Goal: Task Accomplishment & Management: Manage account settings

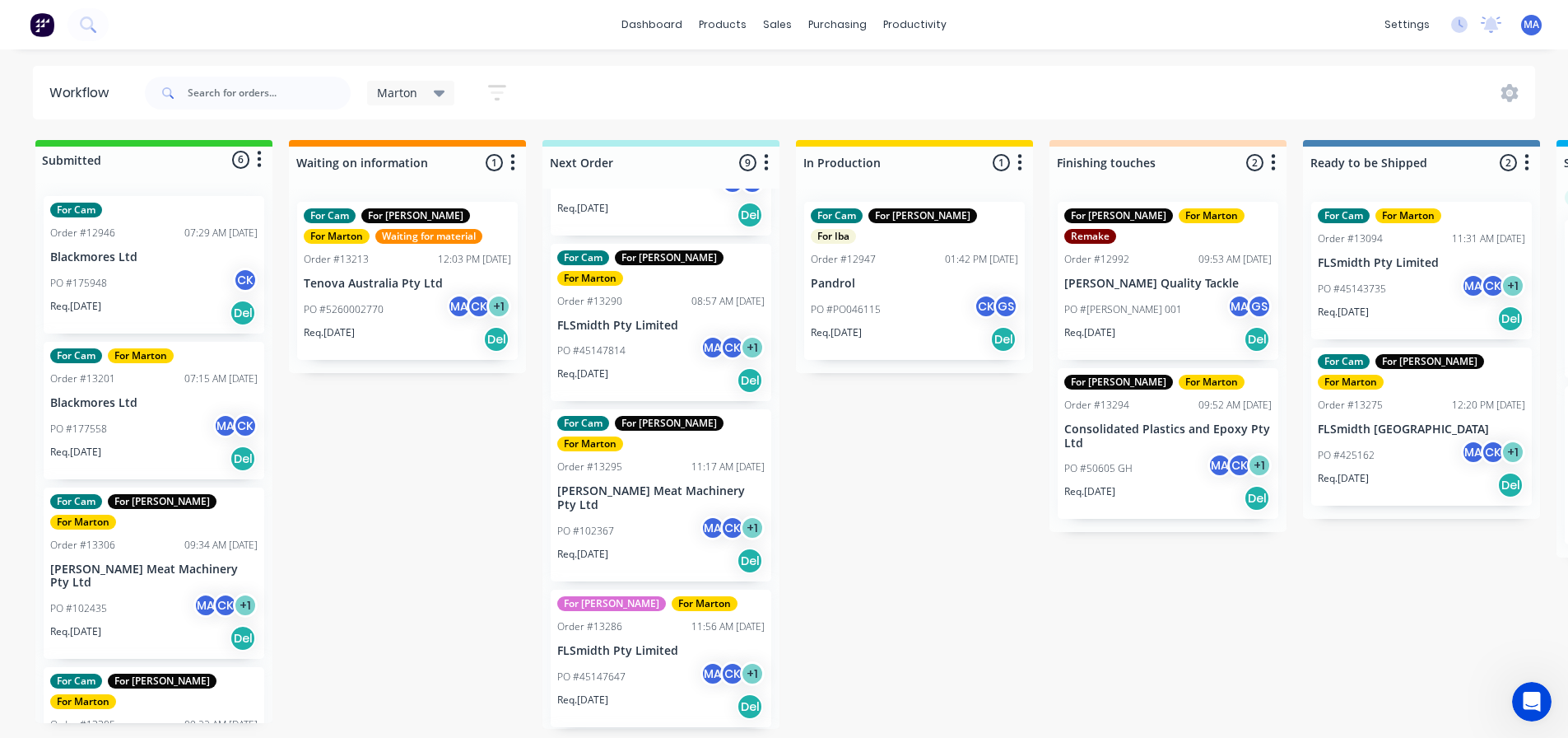
scroll to position [3, 0]
click at [758, 84] on div "Product Catalogue" at bounding box center [795, 82] width 102 height 15
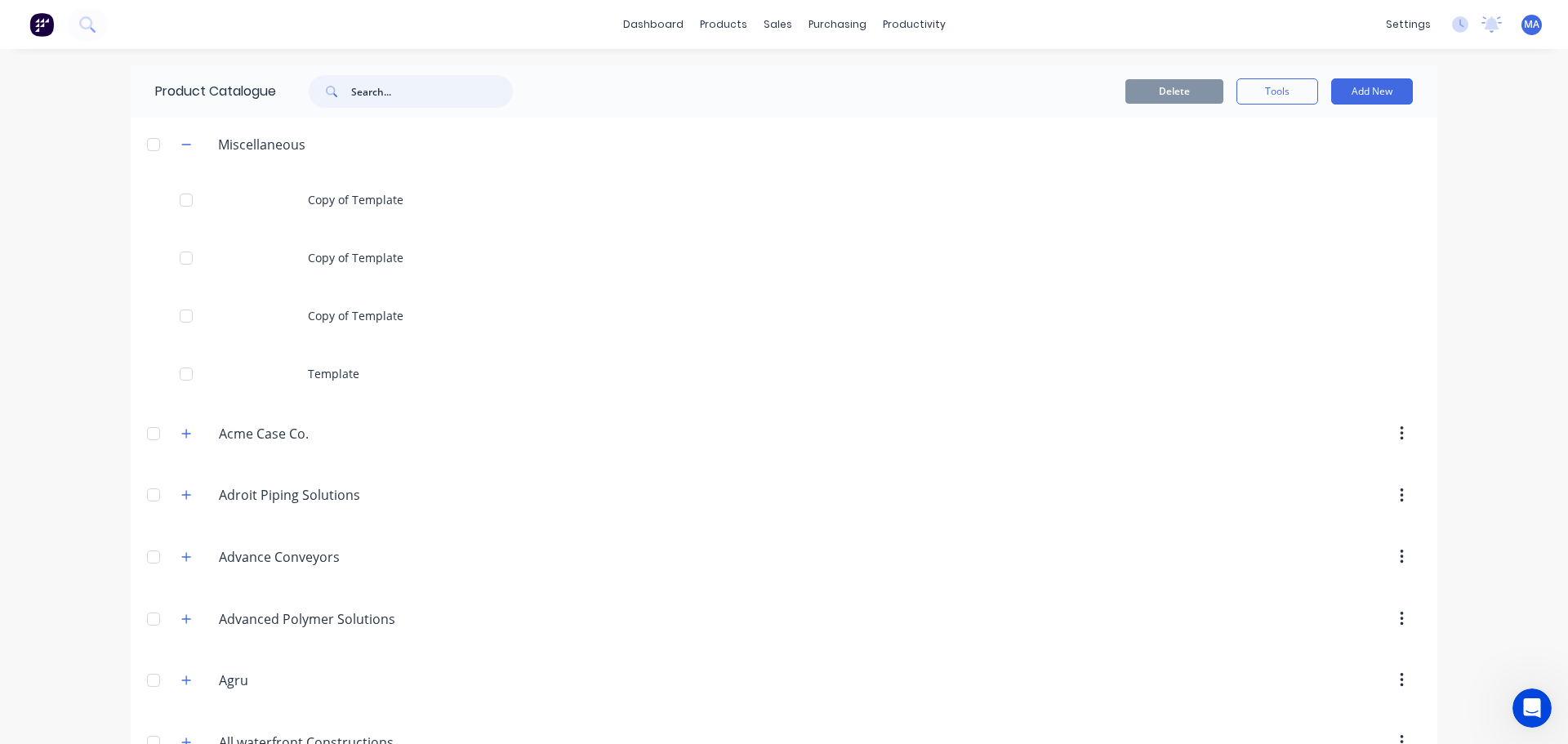
click at [378, 99] on input "text" at bounding box center [432, 92] width 162 height 33
paste input "NC-N7721-0409-106"
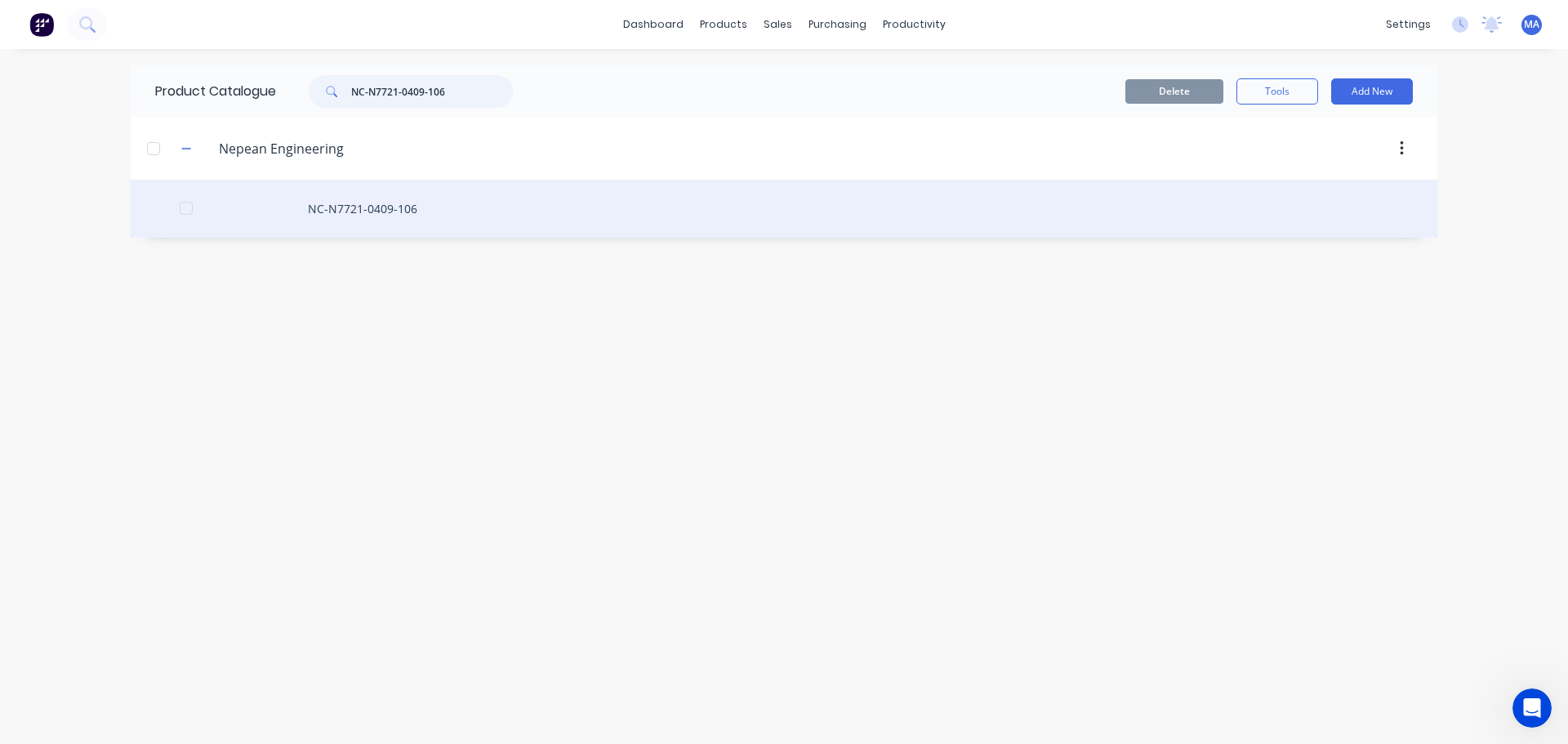
type input "NC-N7721-0409-106"
click at [389, 198] on div "NC-N7721-0409-106" at bounding box center [784, 208] width 1306 height 58
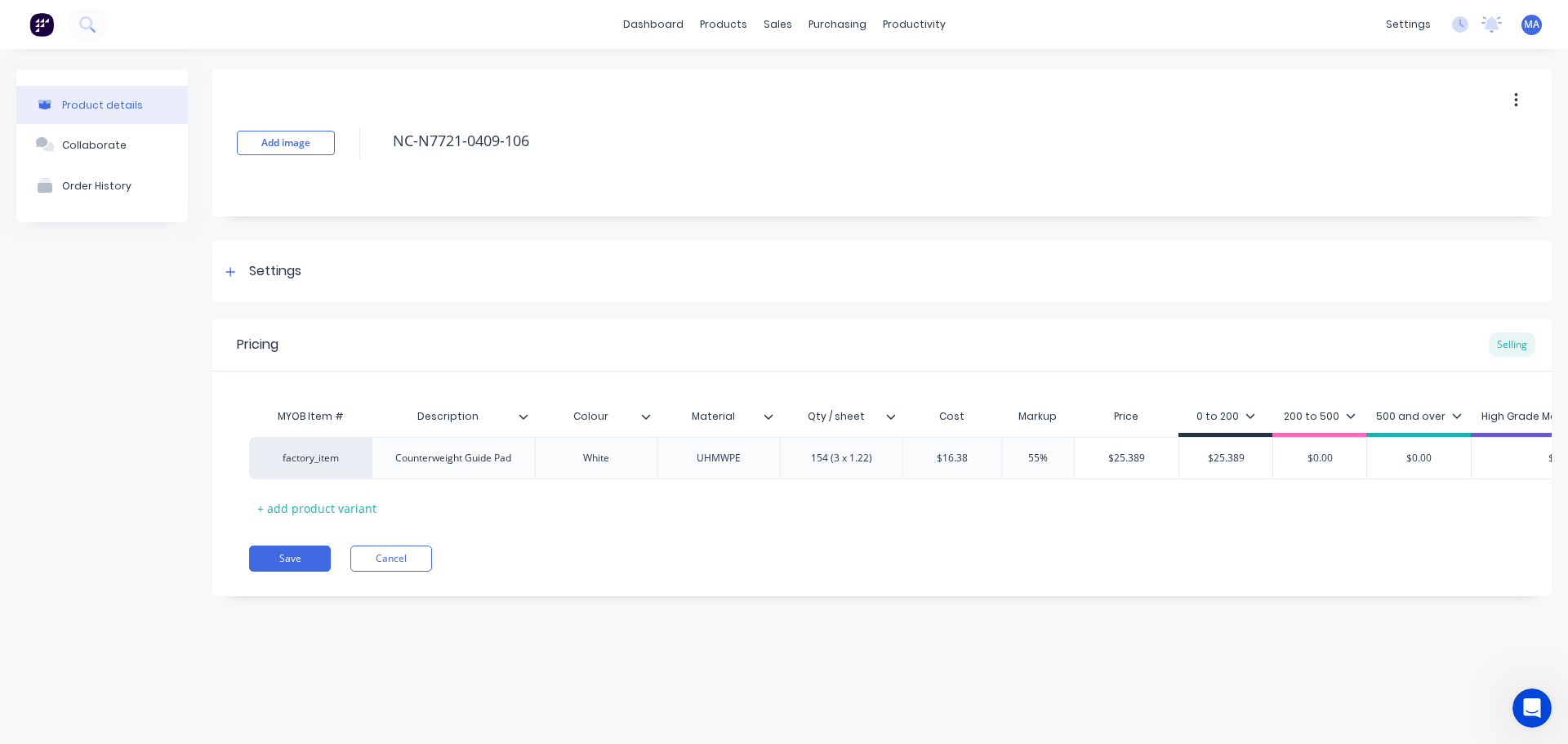
click at [893, 424] on div "Qty / sheet" at bounding box center [841, 416] width 122 height 40
click at [887, 412] on icon at bounding box center [891, 416] width 10 height 10
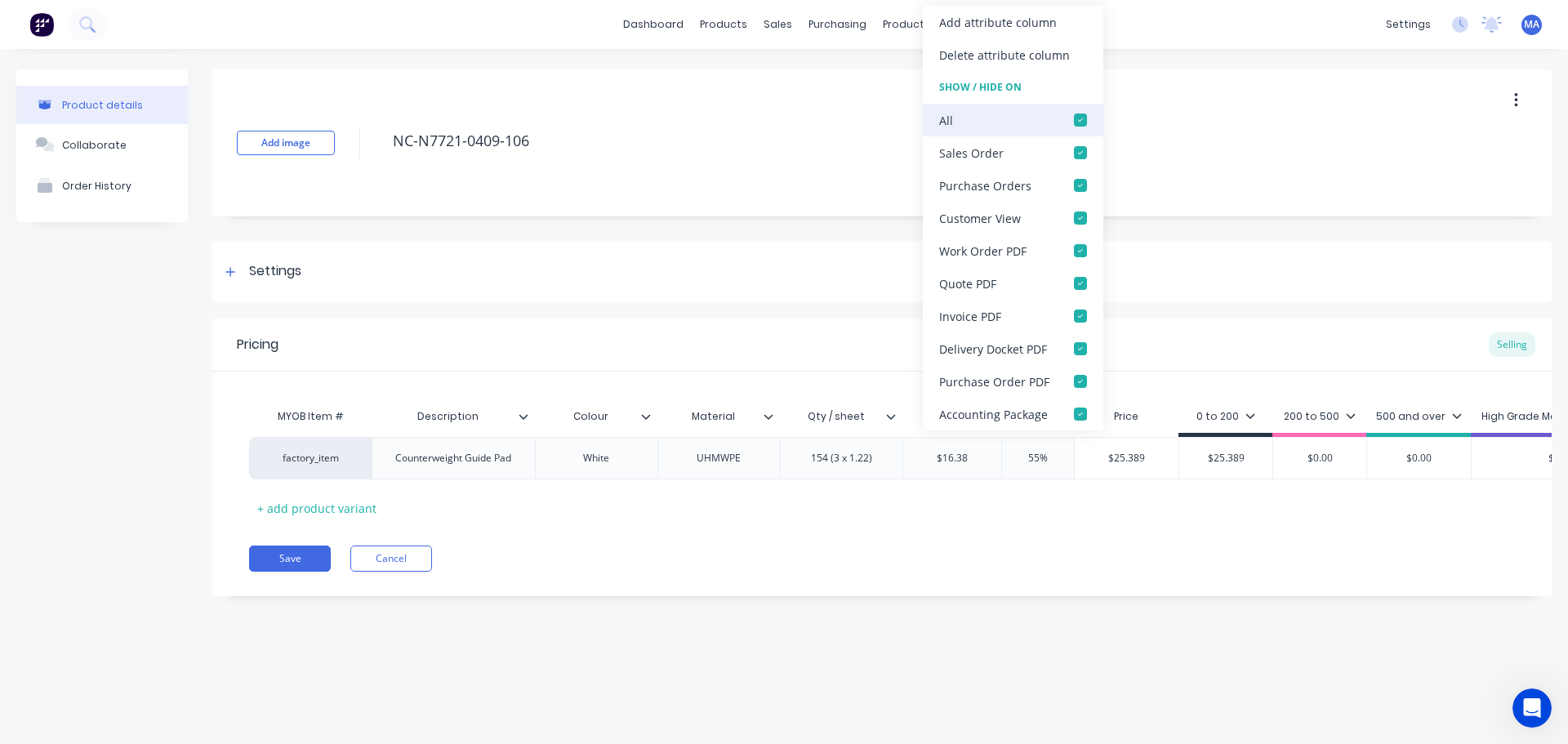
click at [1081, 120] on div at bounding box center [1081, 120] width 33 height 33
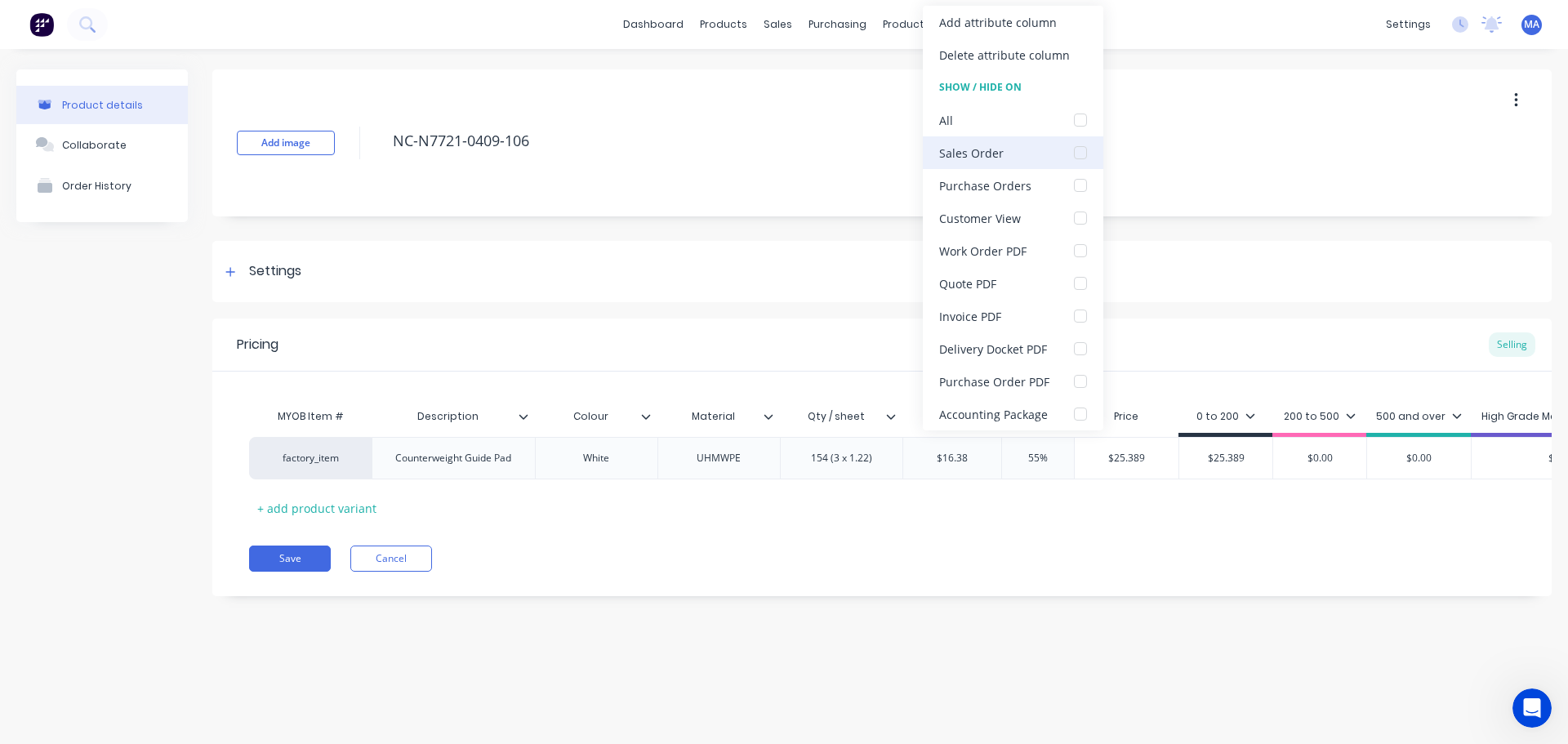
click at [1078, 158] on div at bounding box center [1081, 153] width 33 height 33
click at [1079, 250] on div at bounding box center [1081, 251] width 33 height 33
click at [673, 291] on div "Settings" at bounding box center [881, 272] width 1339 height 62
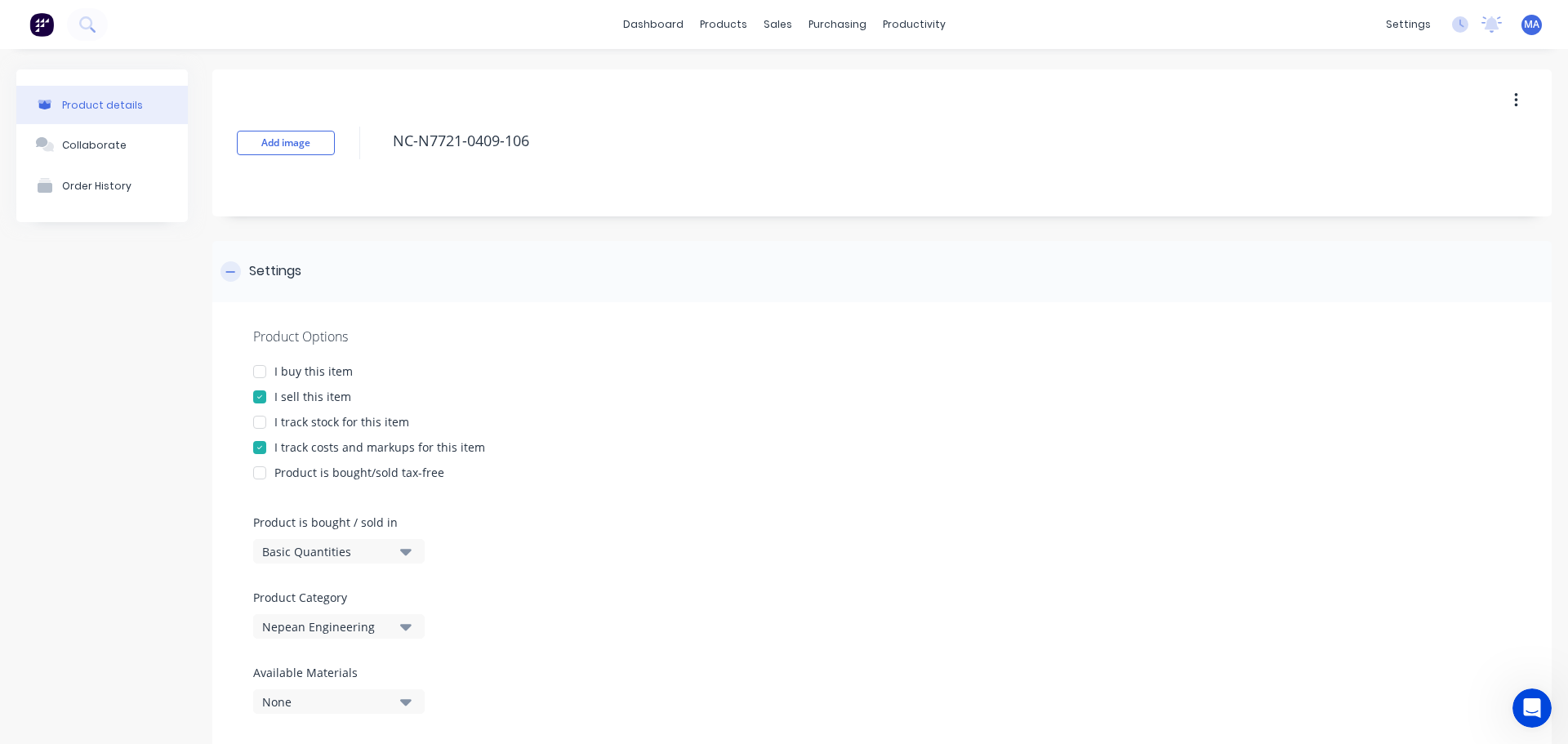
click at [561, 276] on div "Settings" at bounding box center [881, 272] width 1339 height 62
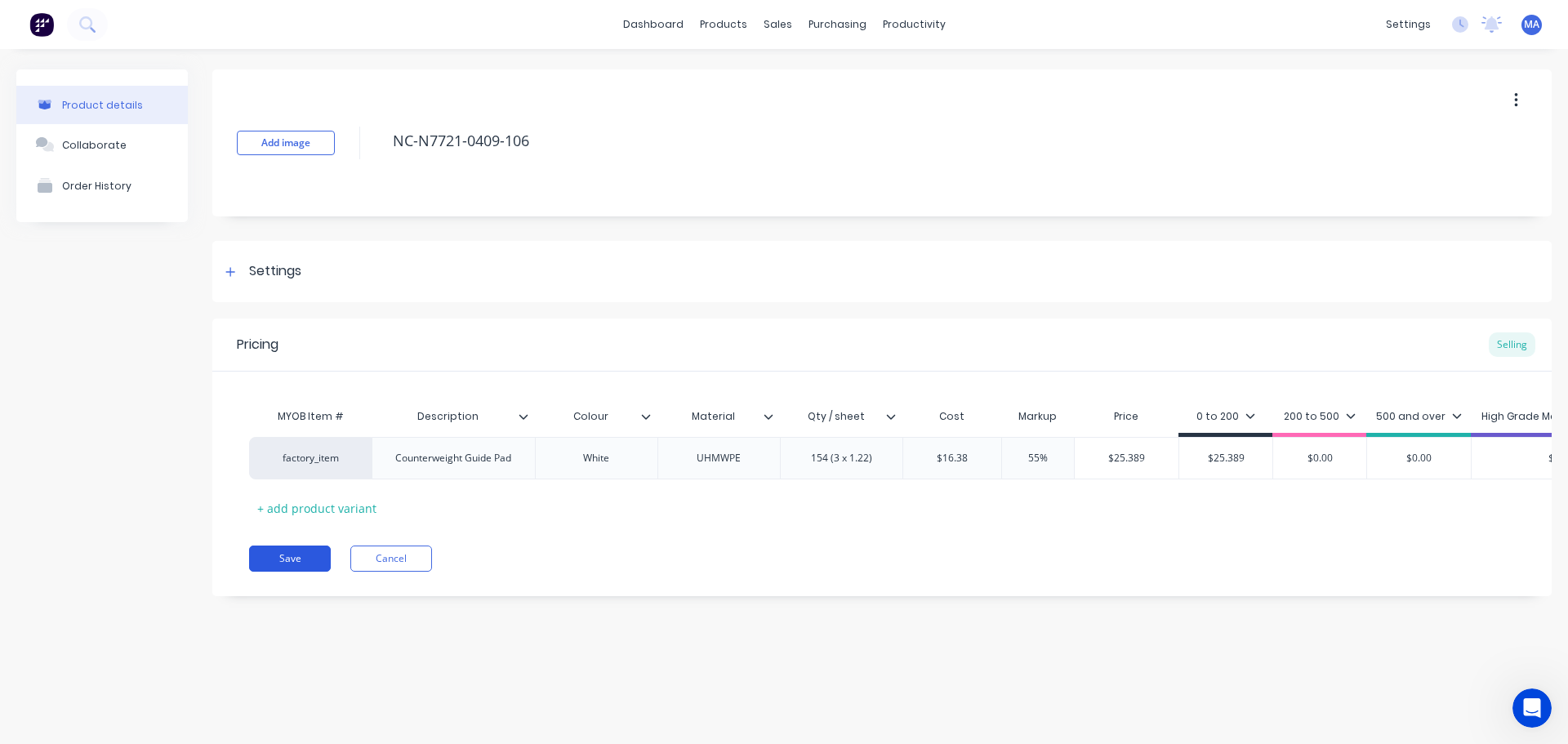
click at [284, 571] on button "Save" at bounding box center [290, 558] width 82 height 26
type textarea "x"
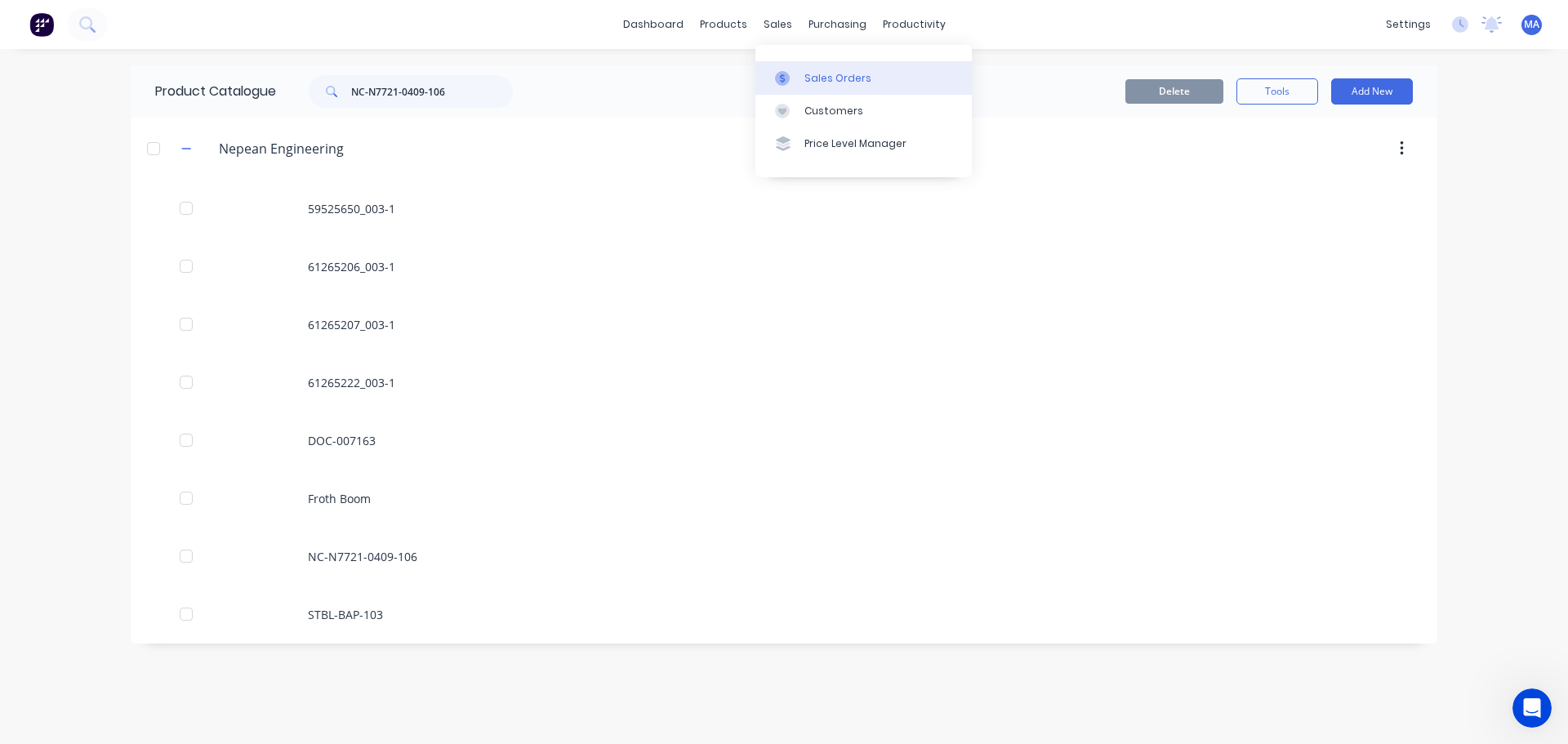
click at [812, 74] on div "Sales Orders" at bounding box center [838, 78] width 67 height 14
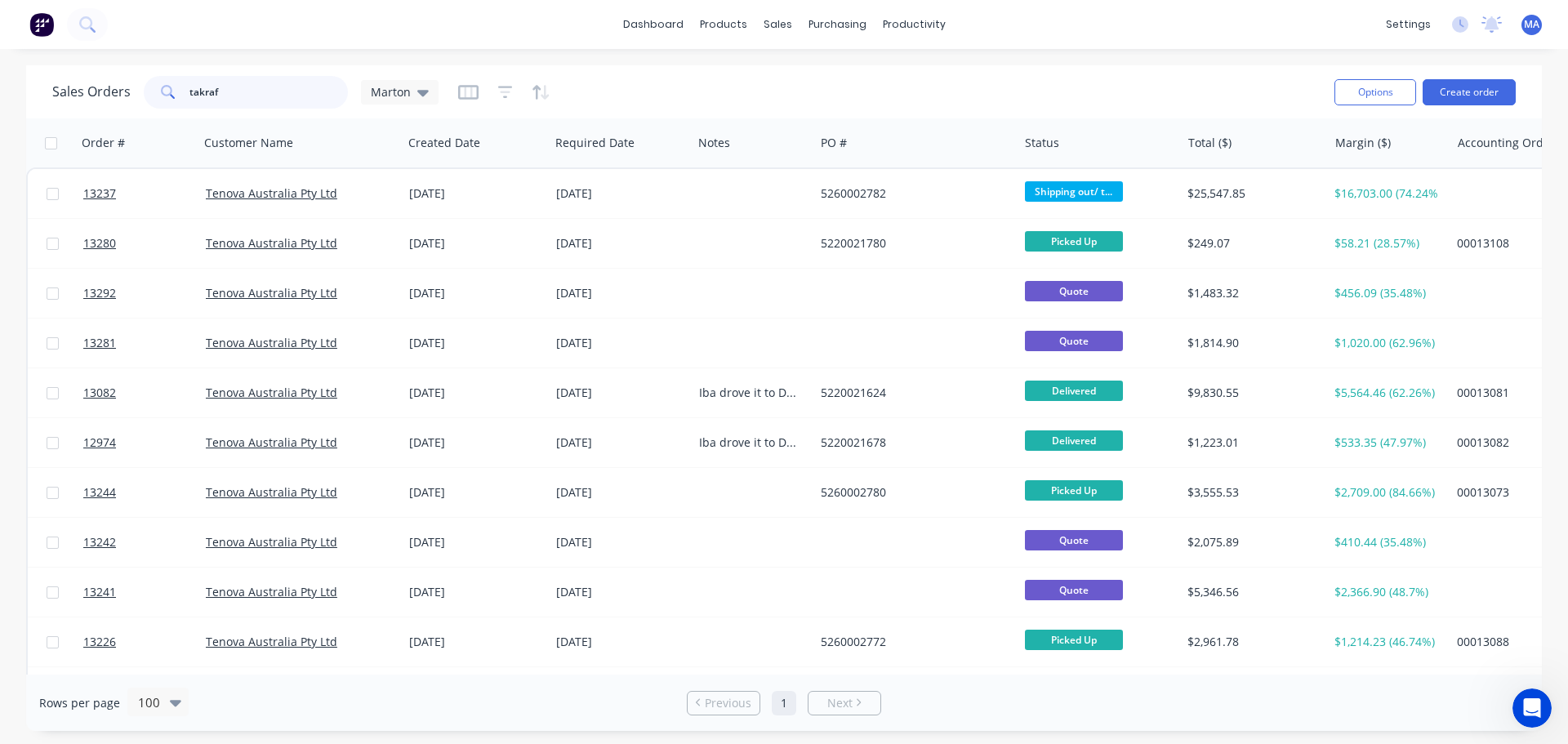
click at [279, 84] on input "takraf" at bounding box center [269, 93] width 159 height 33
paste input "NC-N7721-0409-106"
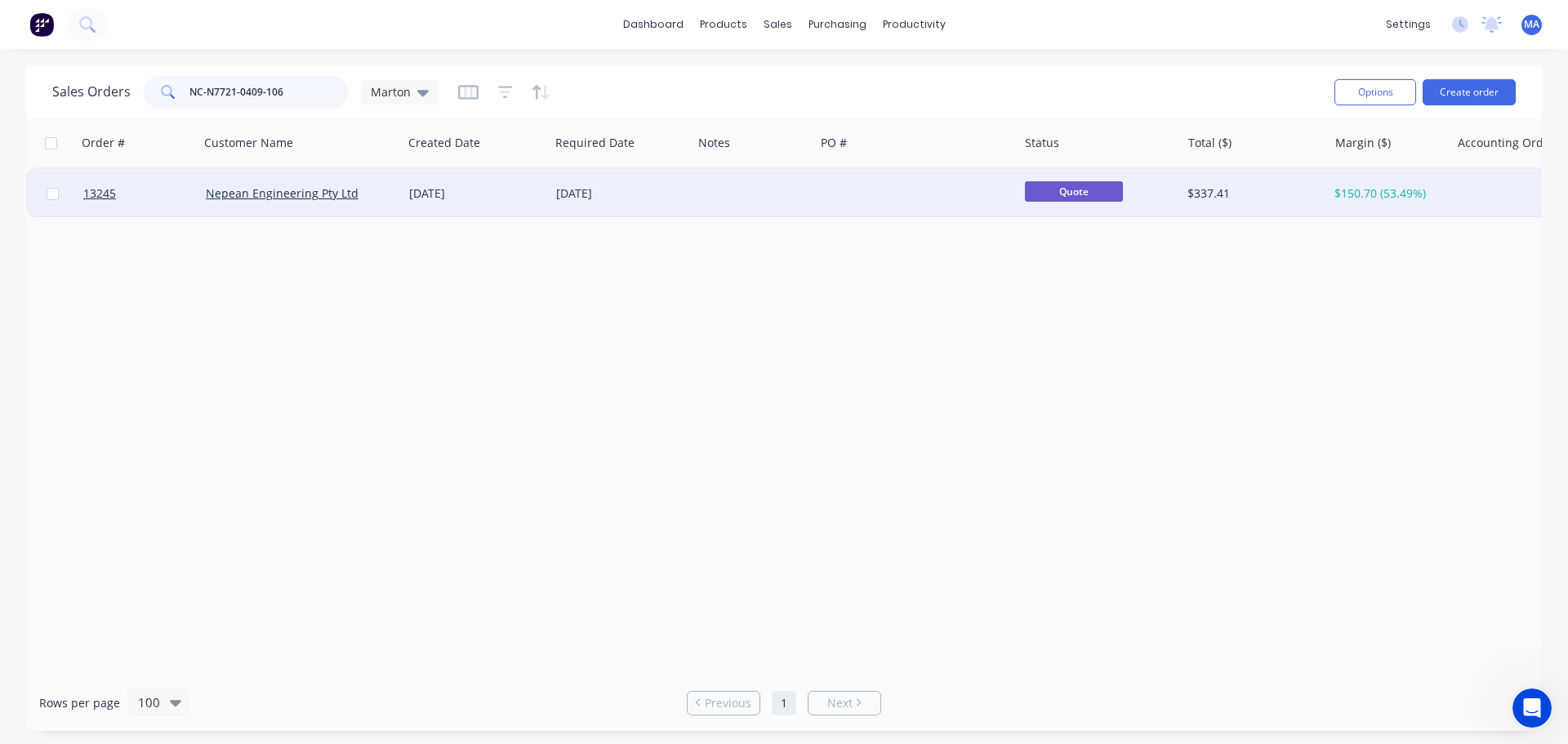
type input "NC-N7721-0409-106"
click at [467, 197] on div "[DATE]" at bounding box center [476, 193] width 134 height 16
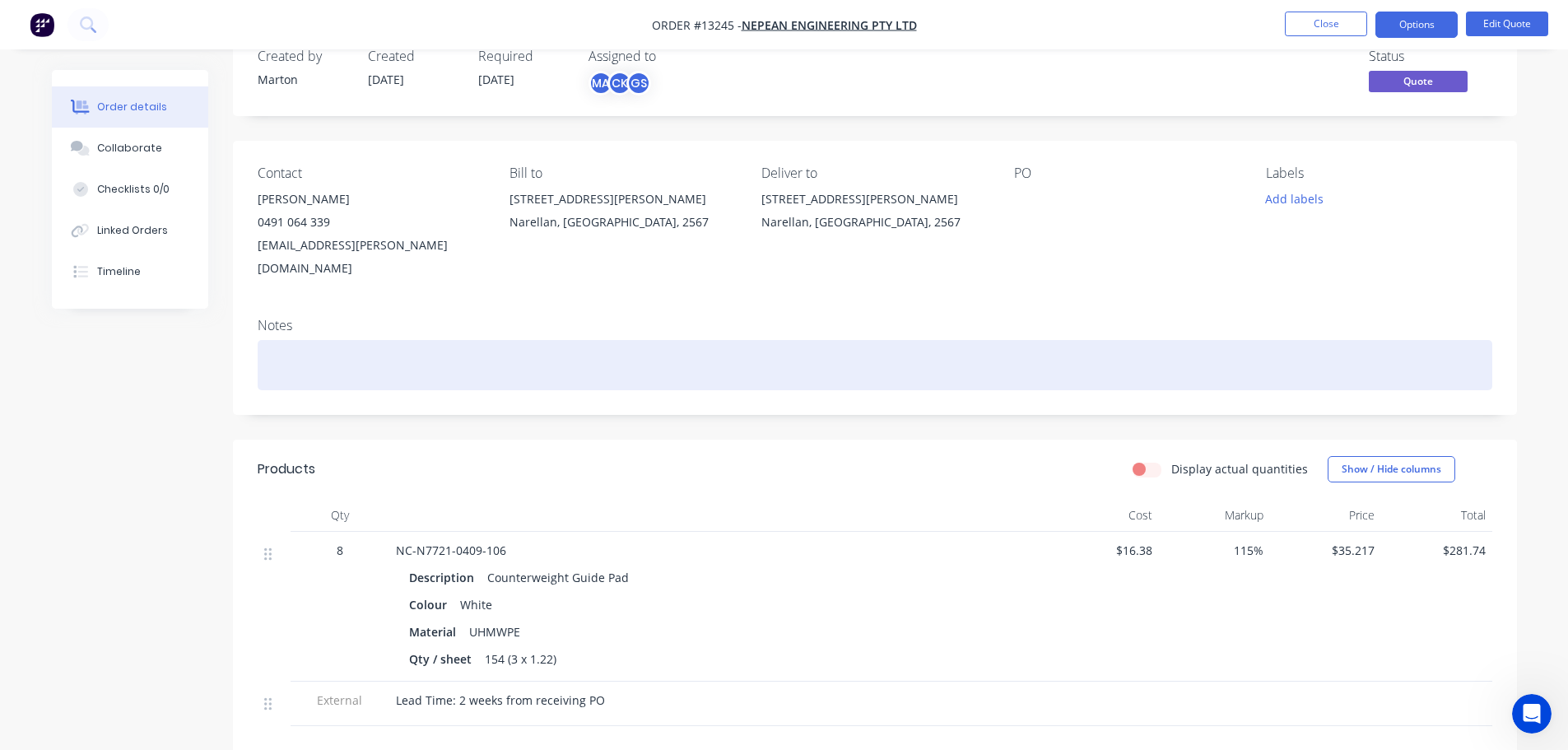
scroll to position [247, 0]
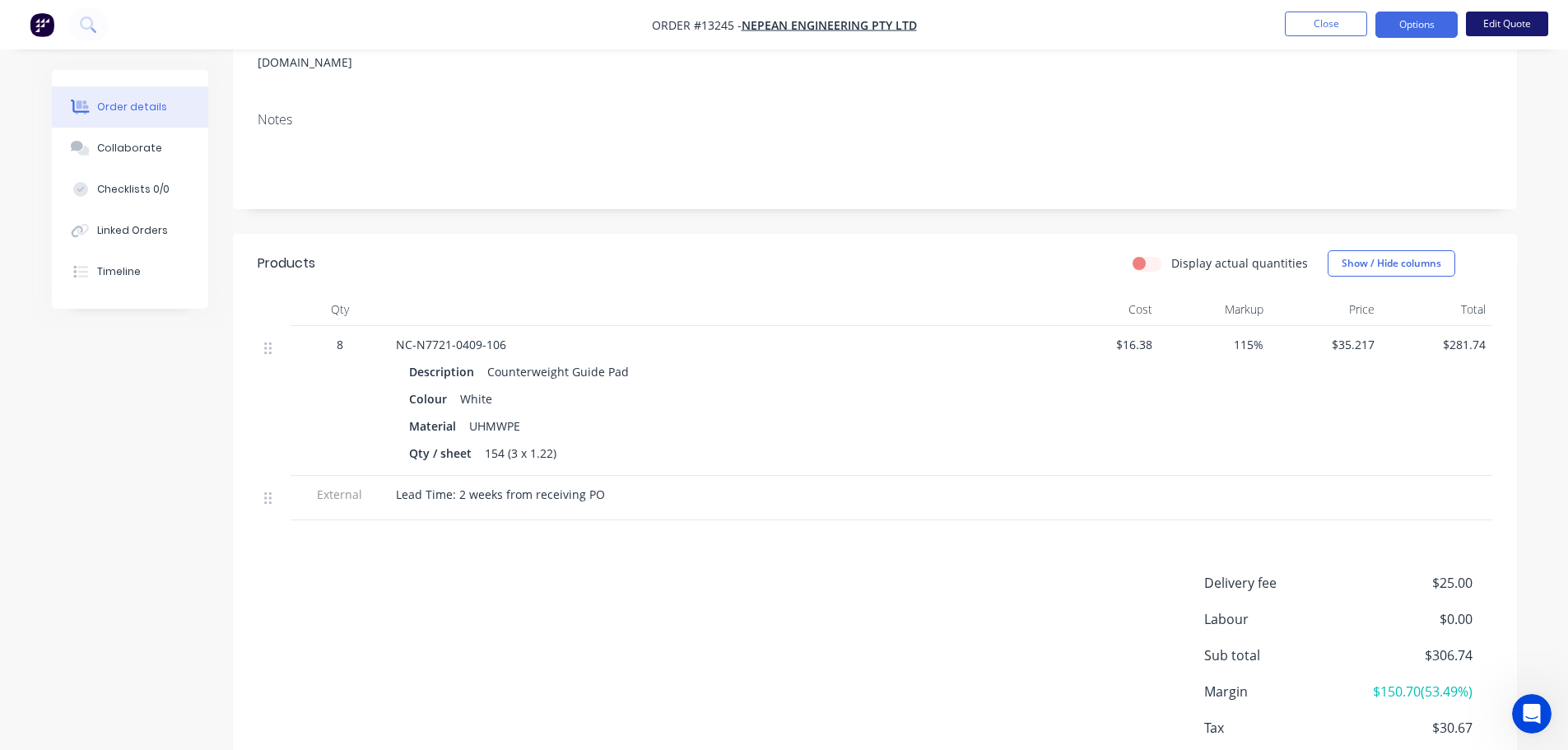
click at [1489, 24] on button "Edit Quote" at bounding box center [1507, 23] width 83 height 24
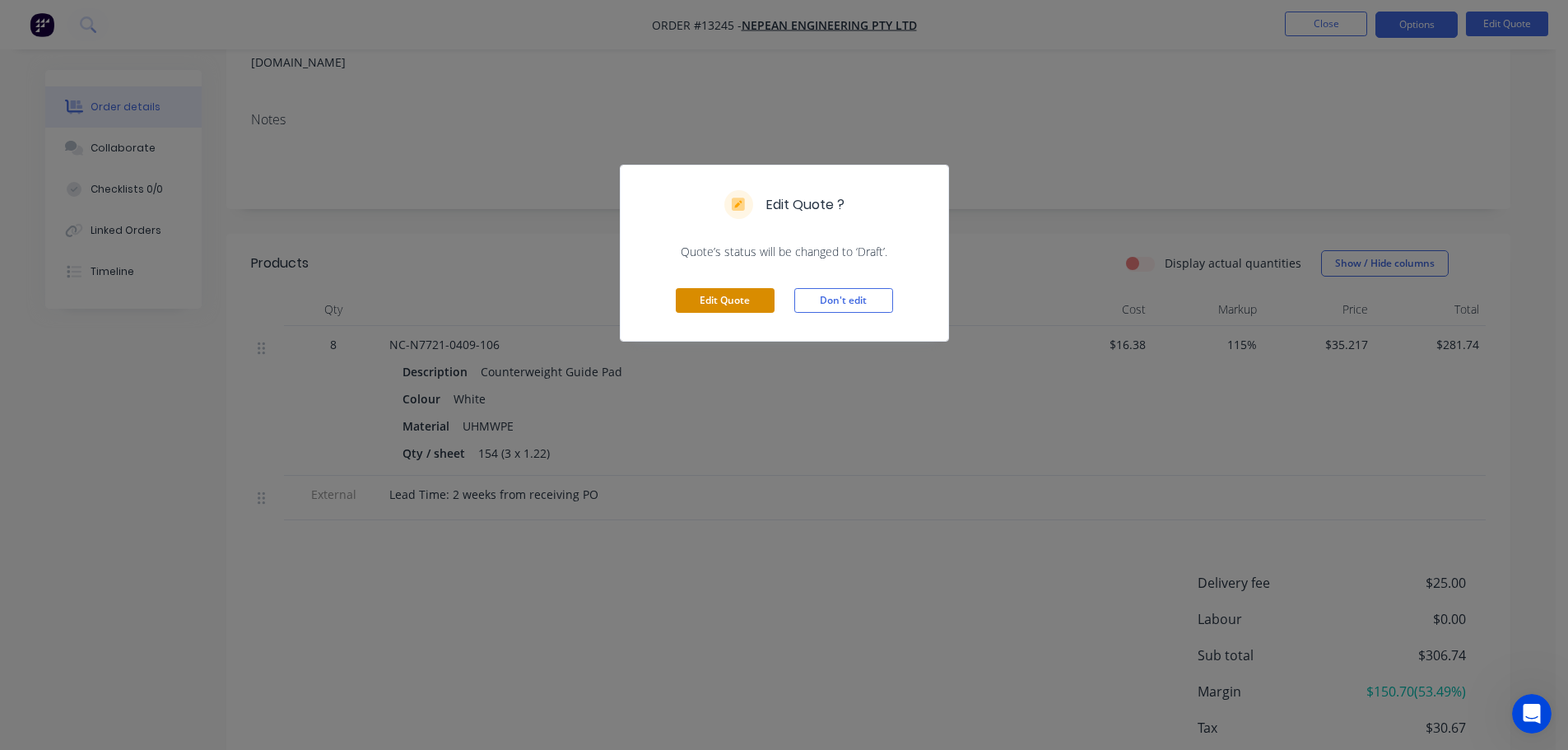
click at [725, 294] on button "Edit Quote" at bounding box center [725, 300] width 99 height 24
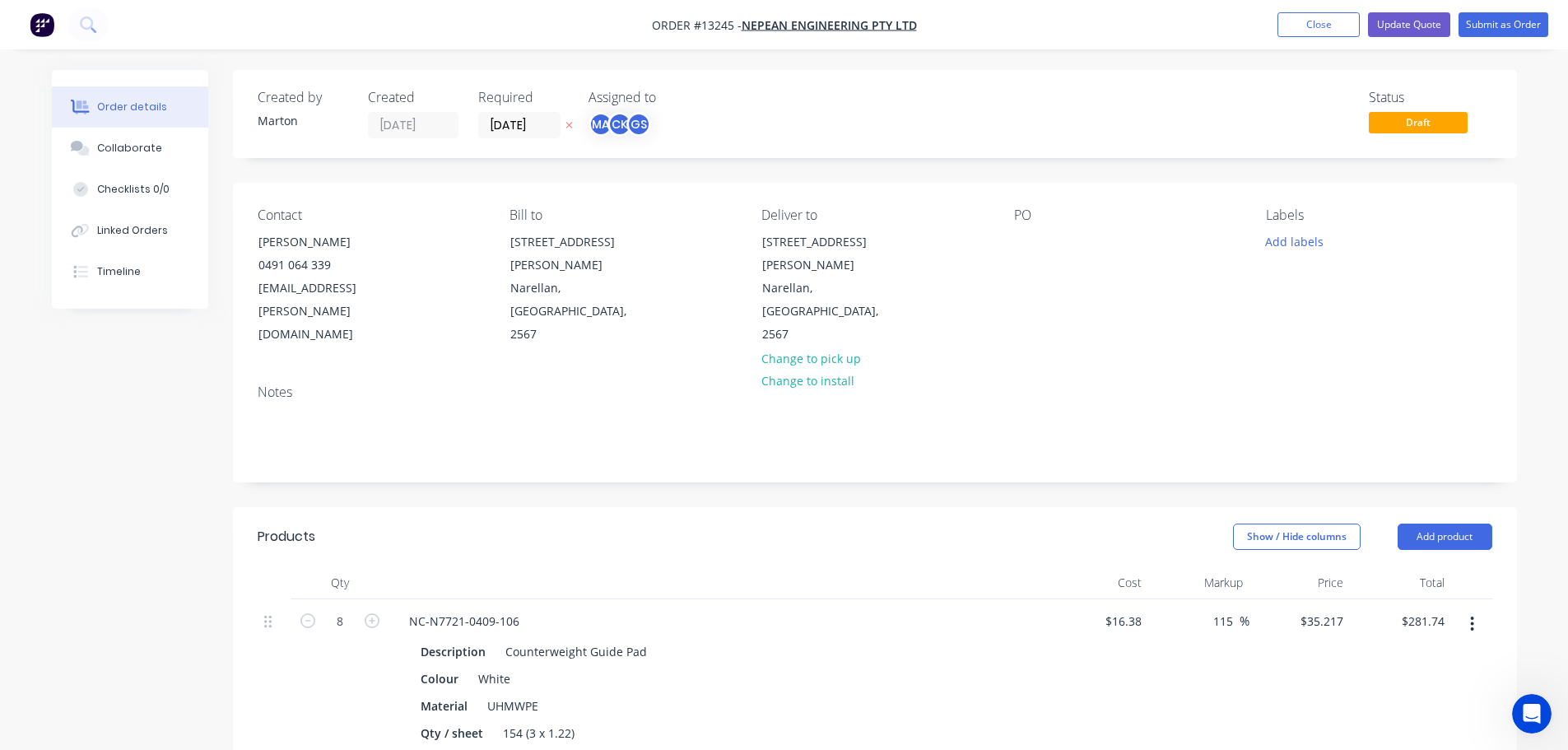
click at [1474, 615] on icon "button" at bounding box center [1472, 624] width 4 height 18
click at [1423, 656] on div "Edit" at bounding box center [1414, 667] width 127 height 24
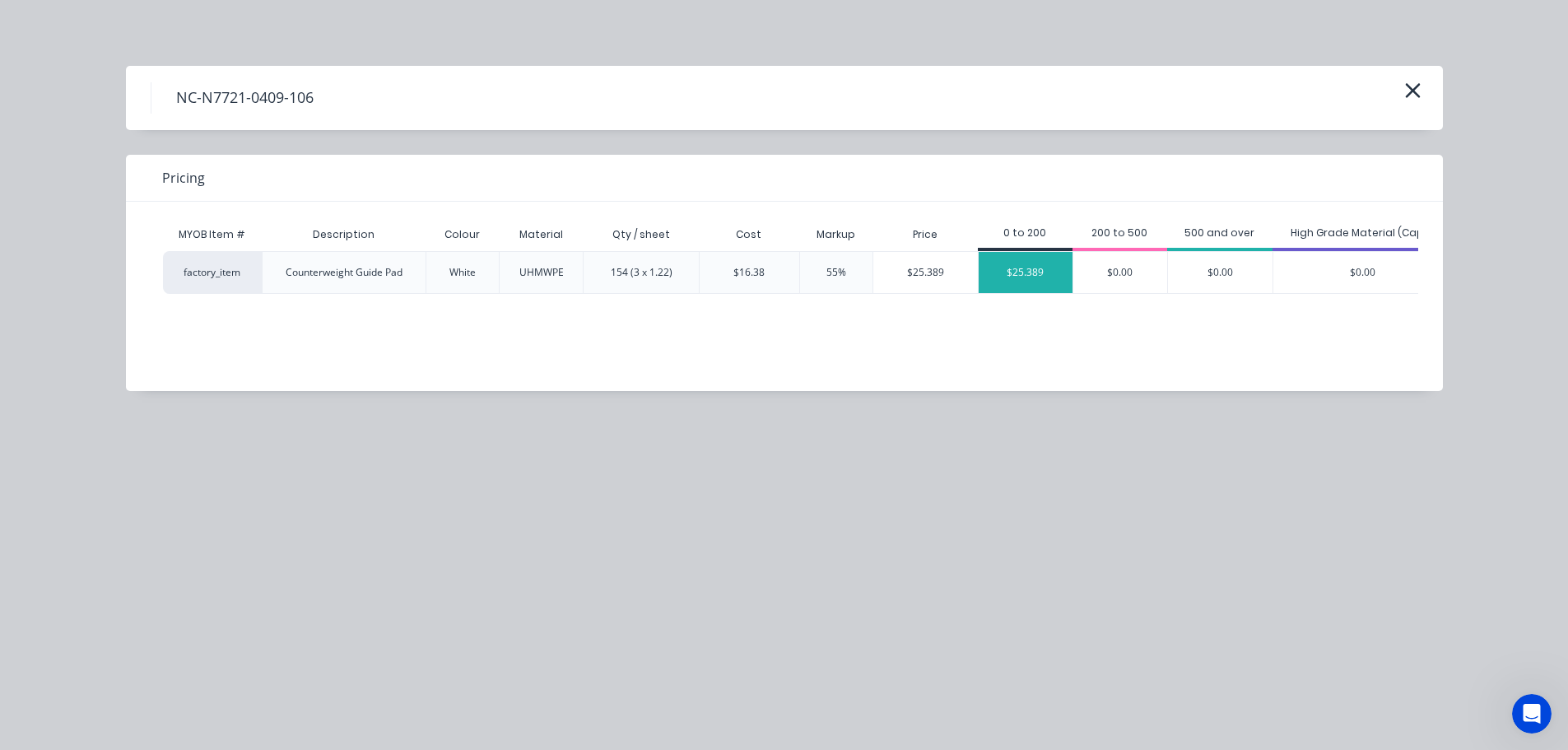
click at [1056, 276] on div "$25.389" at bounding box center [1025, 272] width 94 height 41
type input "55"
type input "$25.389"
type input "$203.11"
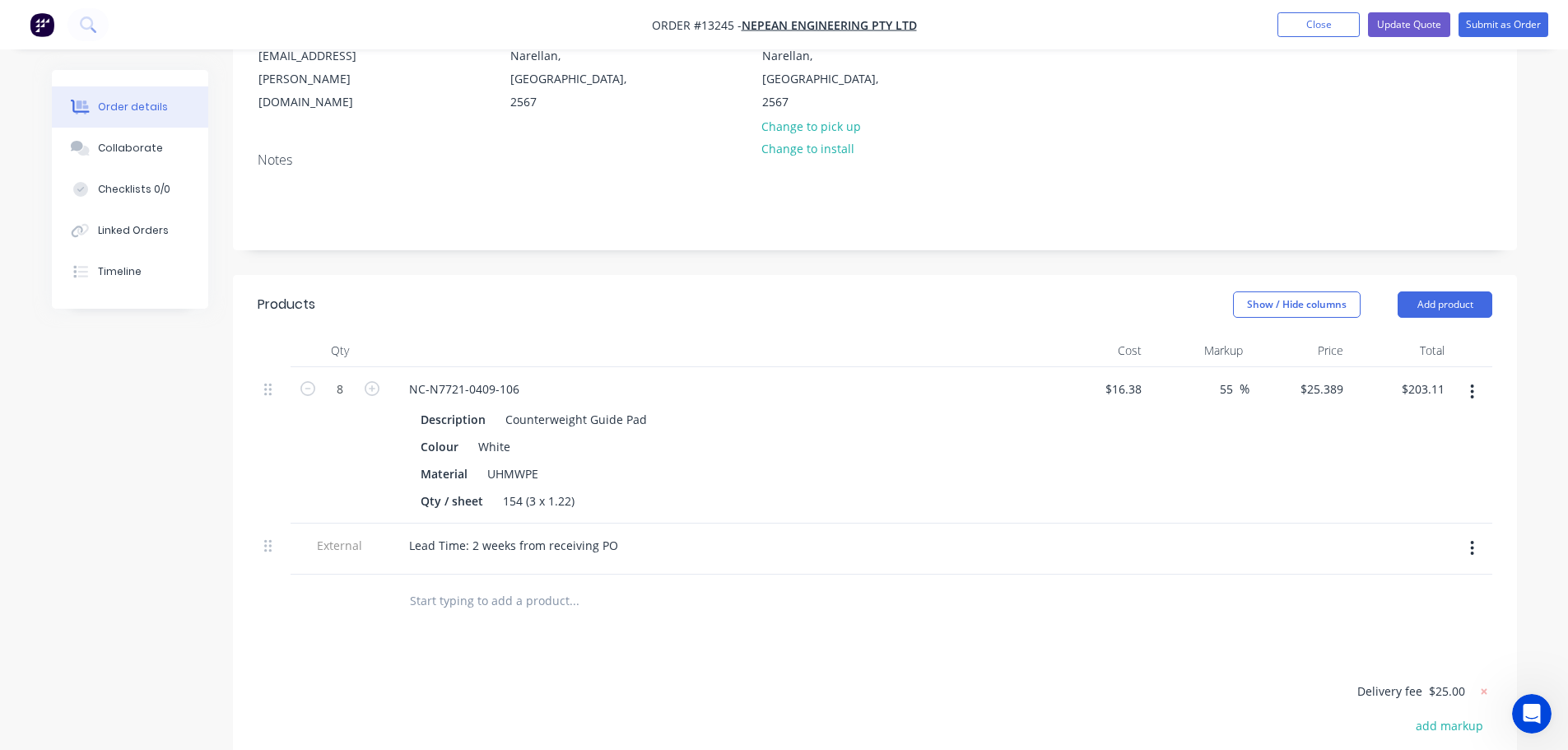
scroll to position [247, 0]
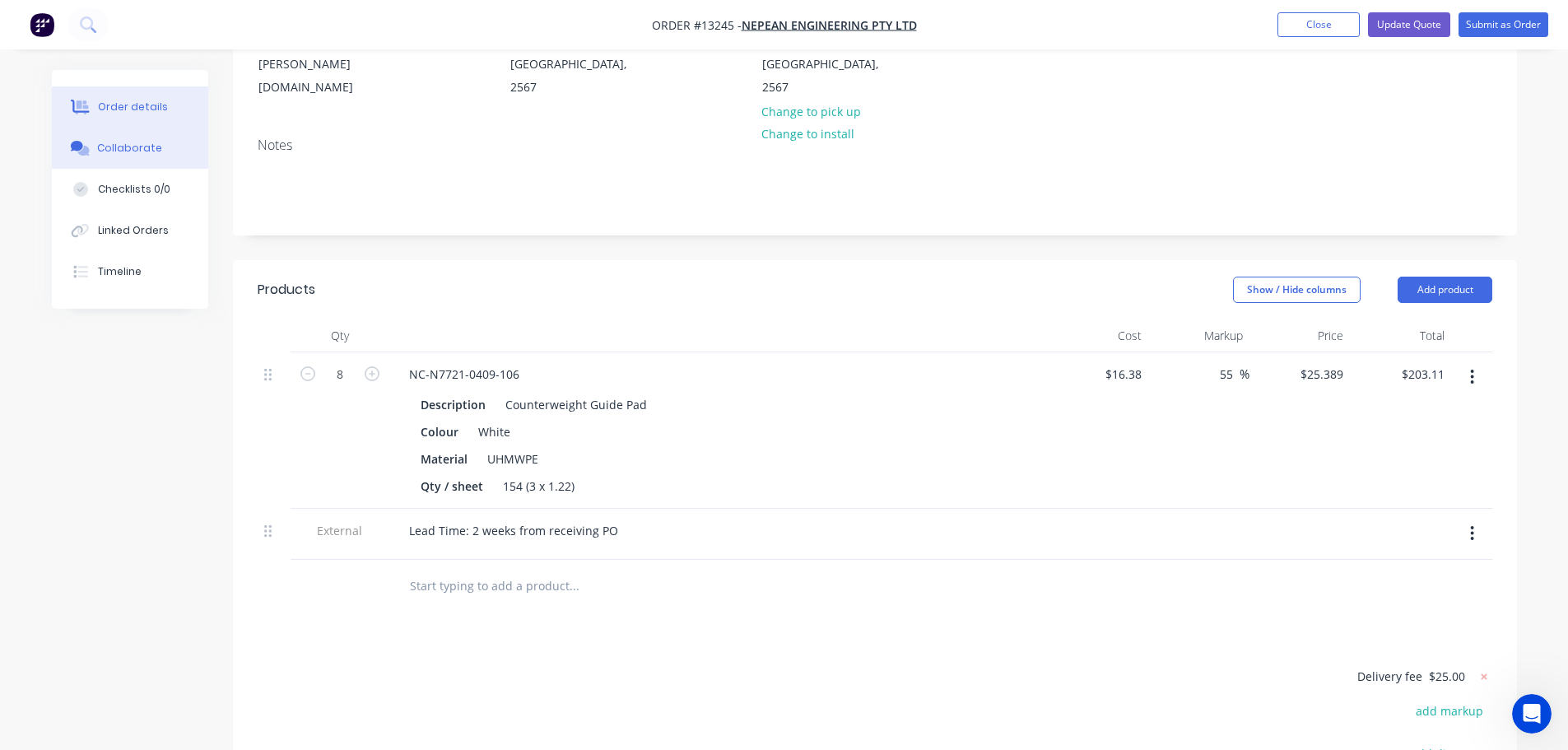
click at [140, 145] on div "Collaborate" at bounding box center [129, 148] width 65 height 15
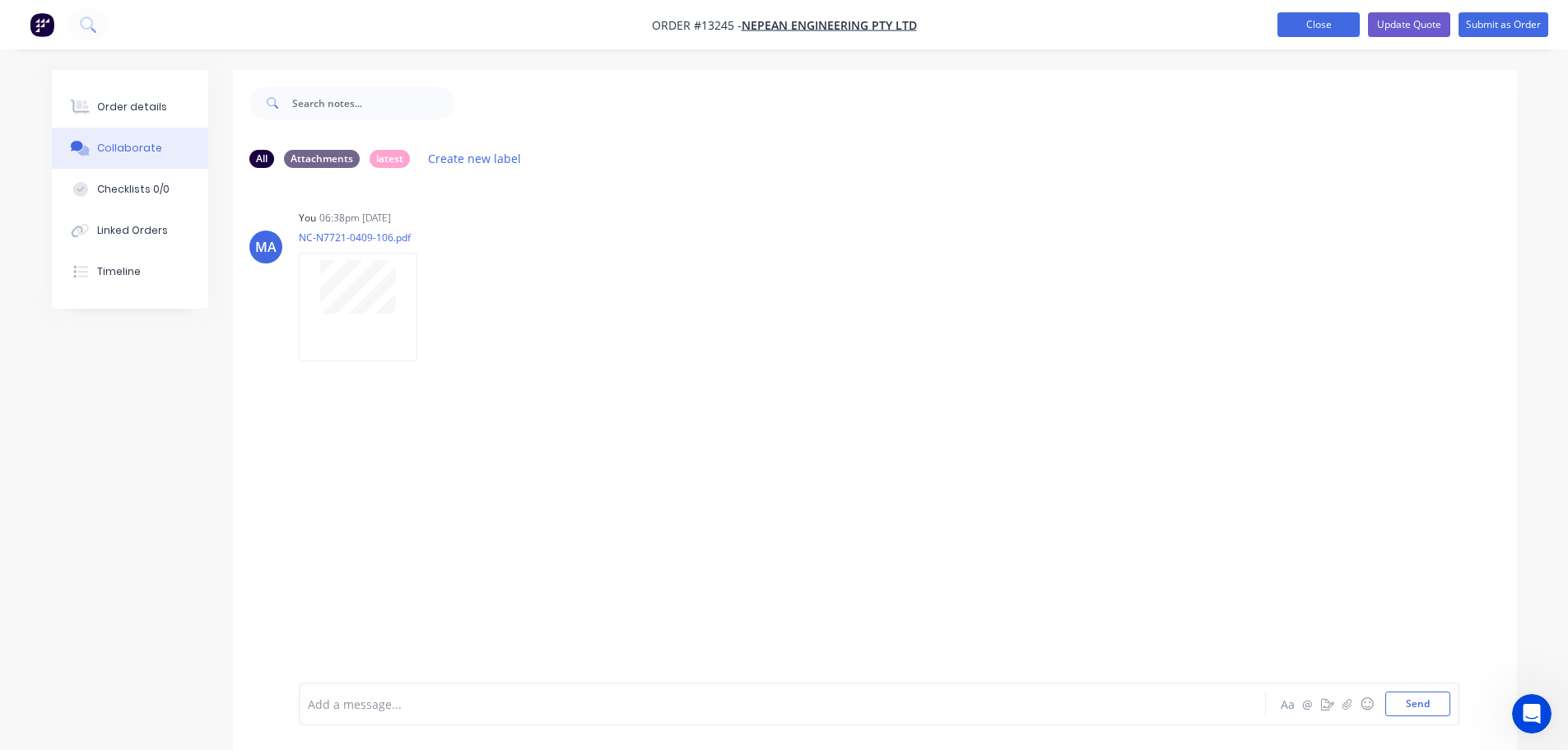
click at [1322, 17] on button "Close" at bounding box center [1318, 24] width 83 height 24
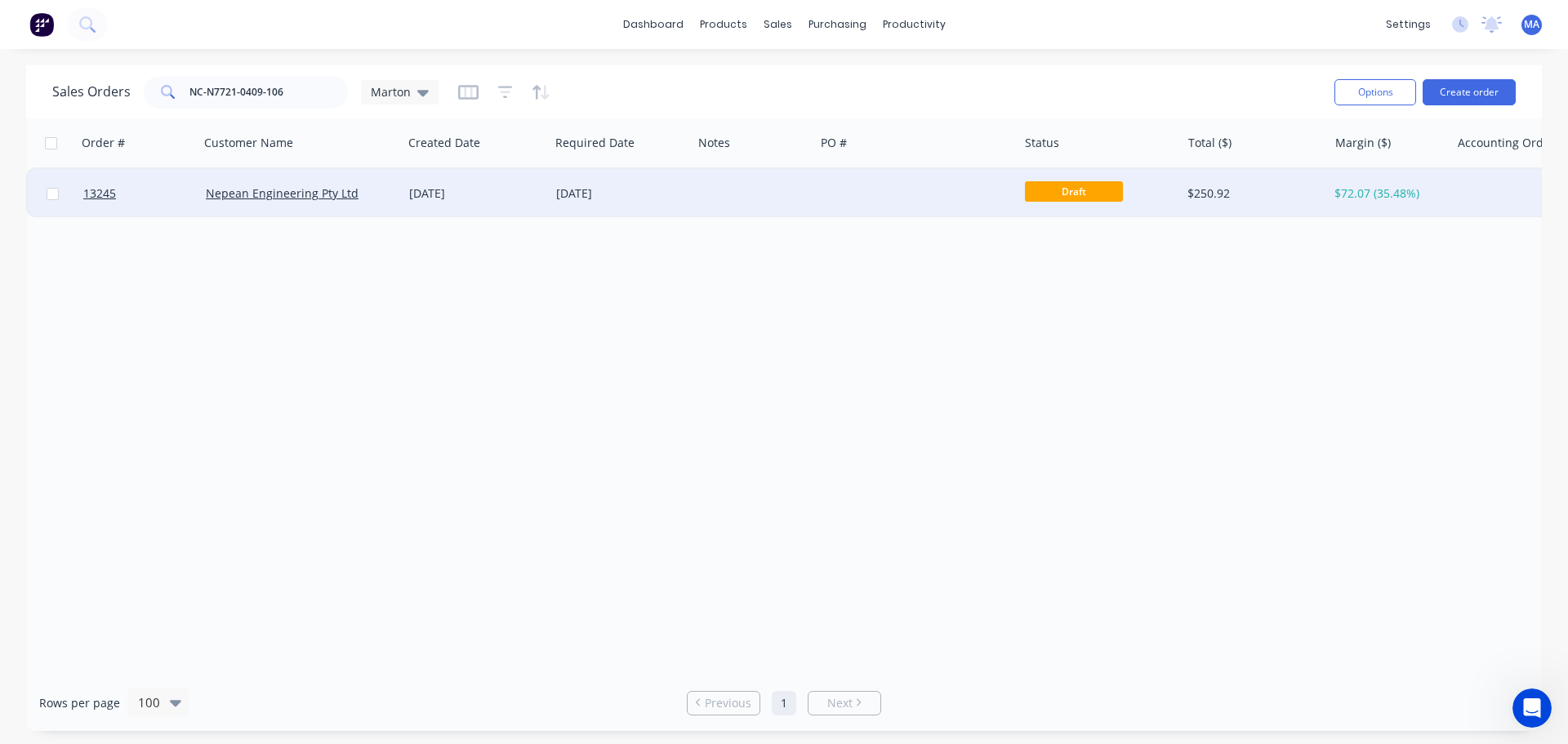
click at [610, 208] on div "[DATE]" at bounding box center [621, 193] width 143 height 49
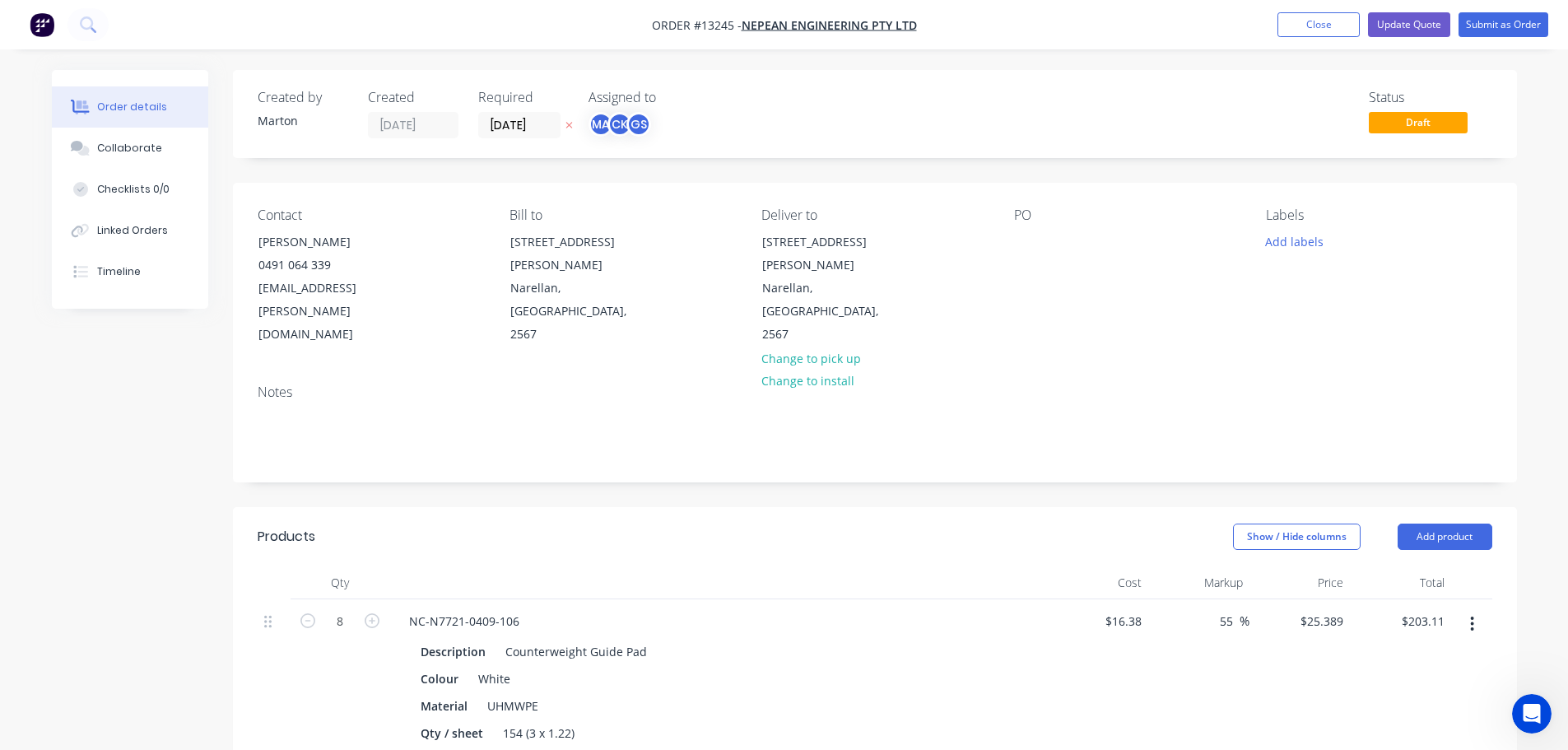
click at [997, 241] on div "Contact [PERSON_NAME] 0491 064 339 [EMAIL_ADDRESS][PERSON_NAME][DOMAIN_NAME] Bi…" at bounding box center [875, 277] width 1284 height 188
click at [1022, 240] on div at bounding box center [1026, 242] width 26 height 24
drag, startPoint x: 1042, startPoint y: 231, endPoint x: 1032, endPoint y: 235, distance: 10.8
click at [1041, 231] on div "PO" at bounding box center [1126, 277] width 225 height 139
click at [1032, 235] on div at bounding box center [1026, 242] width 26 height 24
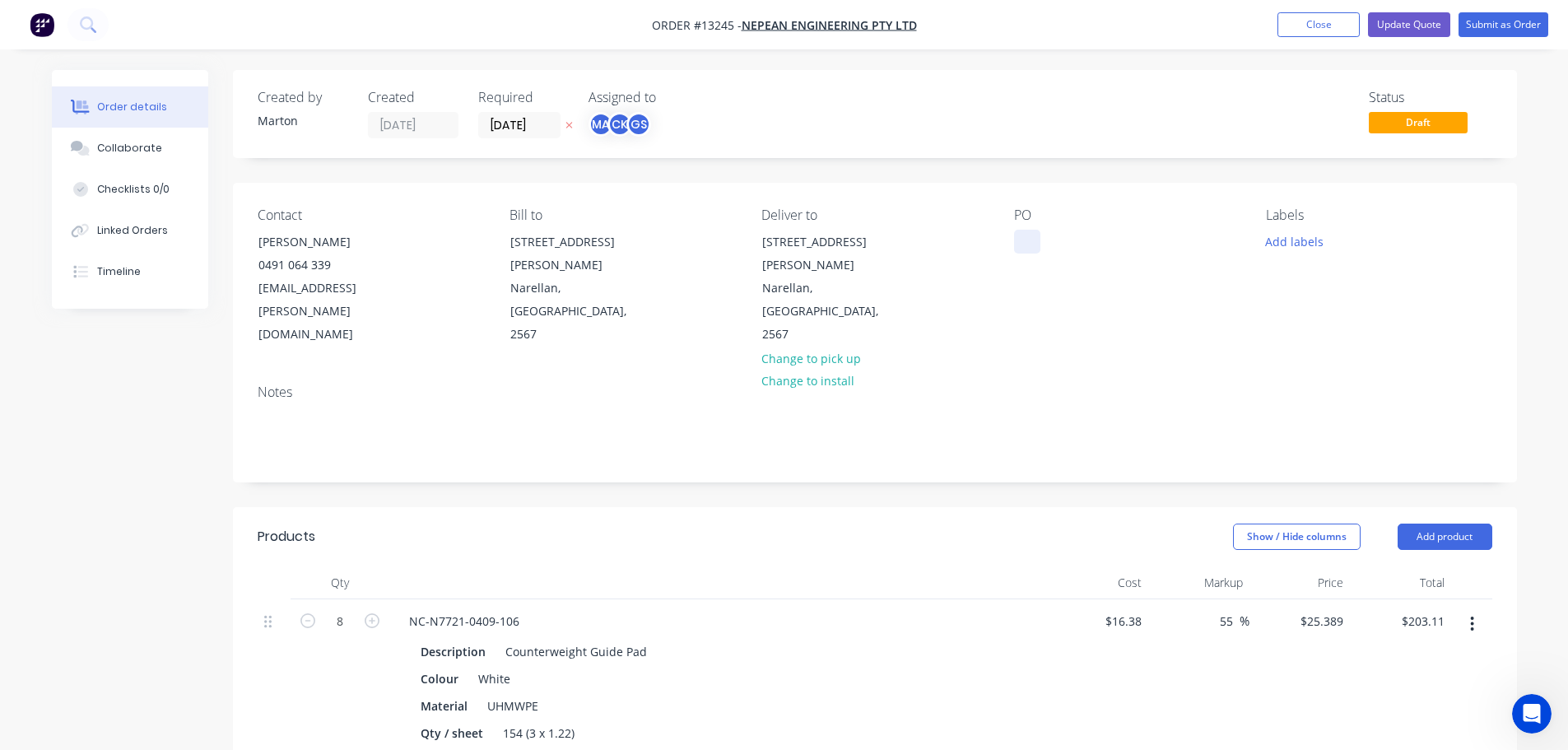
paste div
click at [506, 123] on input "[DATE]" at bounding box center [518, 124] width 81 height 24
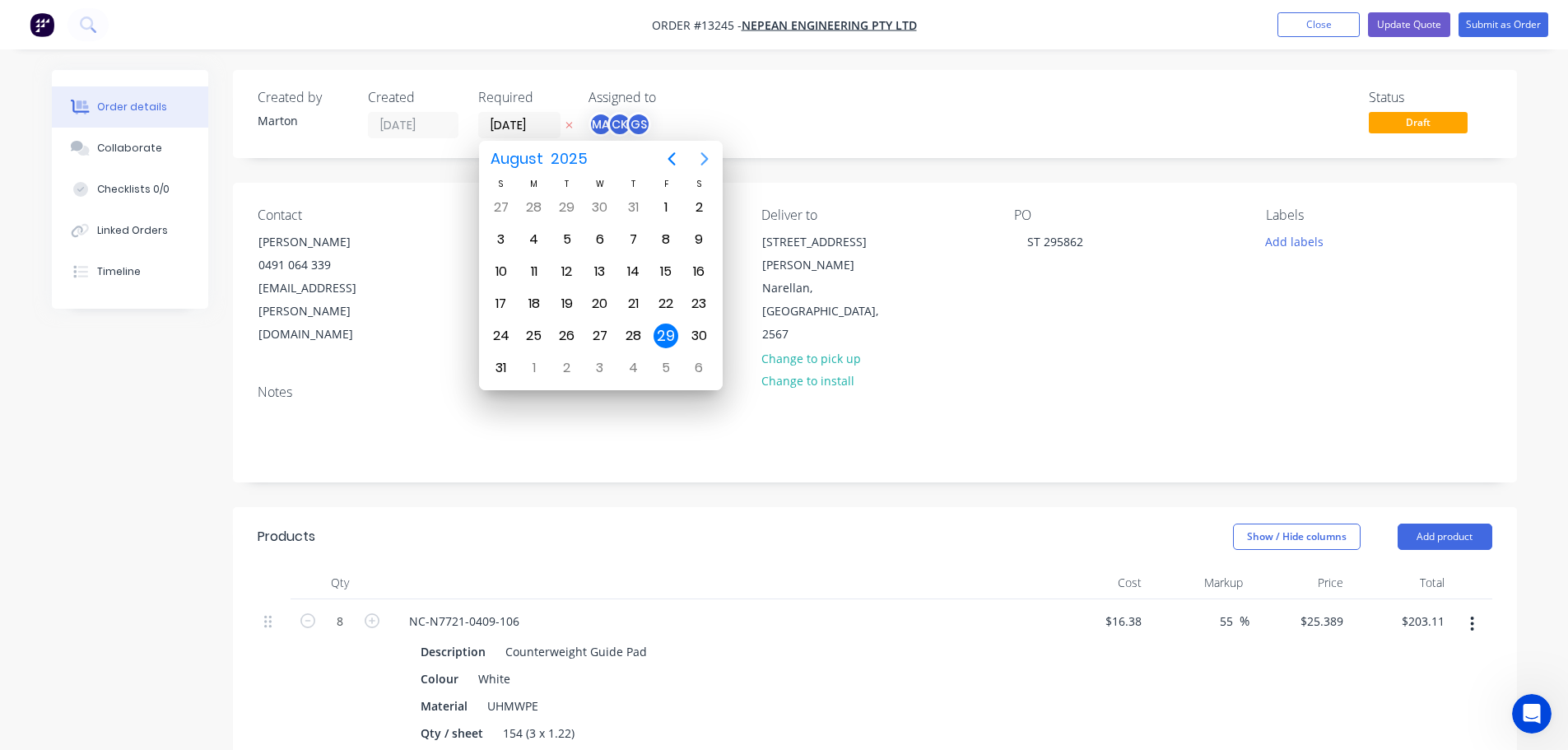
click at [703, 160] on icon "Next page" at bounding box center [704, 158] width 19 height 19
click at [636, 309] on div "25" at bounding box center [632, 303] width 24 height 24
type input "[DATE]"
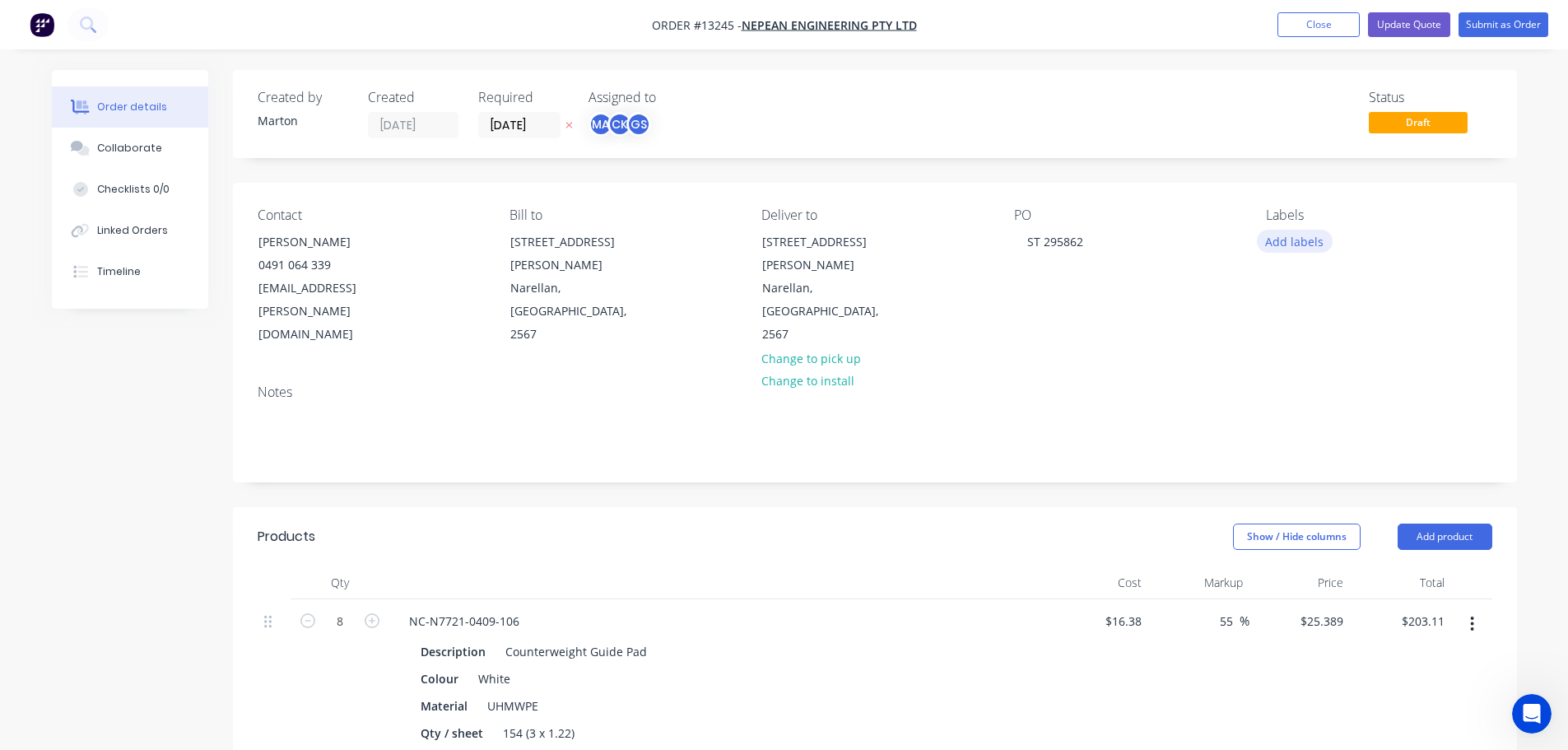
click at [1306, 235] on button "Add labels" at bounding box center [1294, 241] width 76 height 22
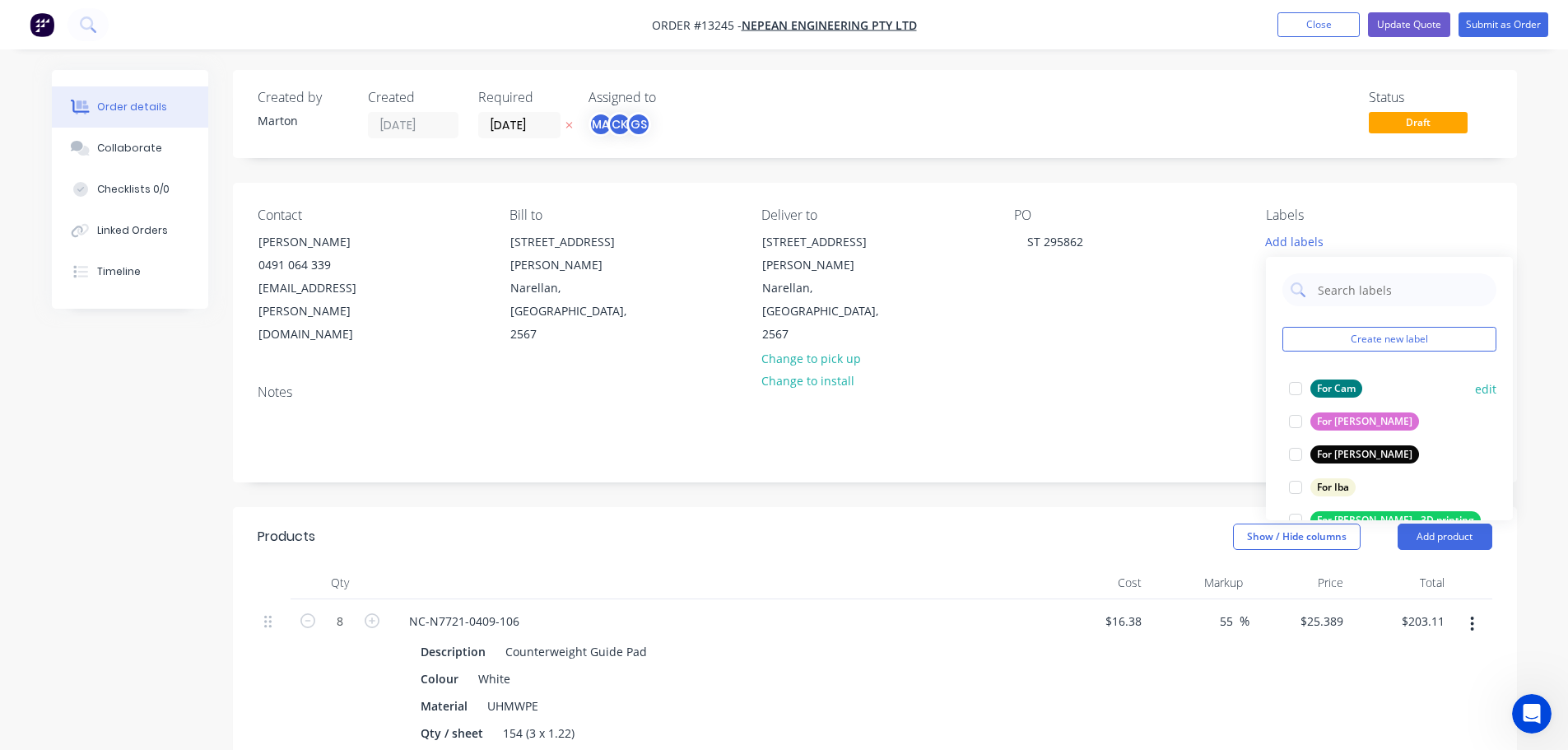
click at [1294, 395] on div at bounding box center [1295, 389] width 33 height 33
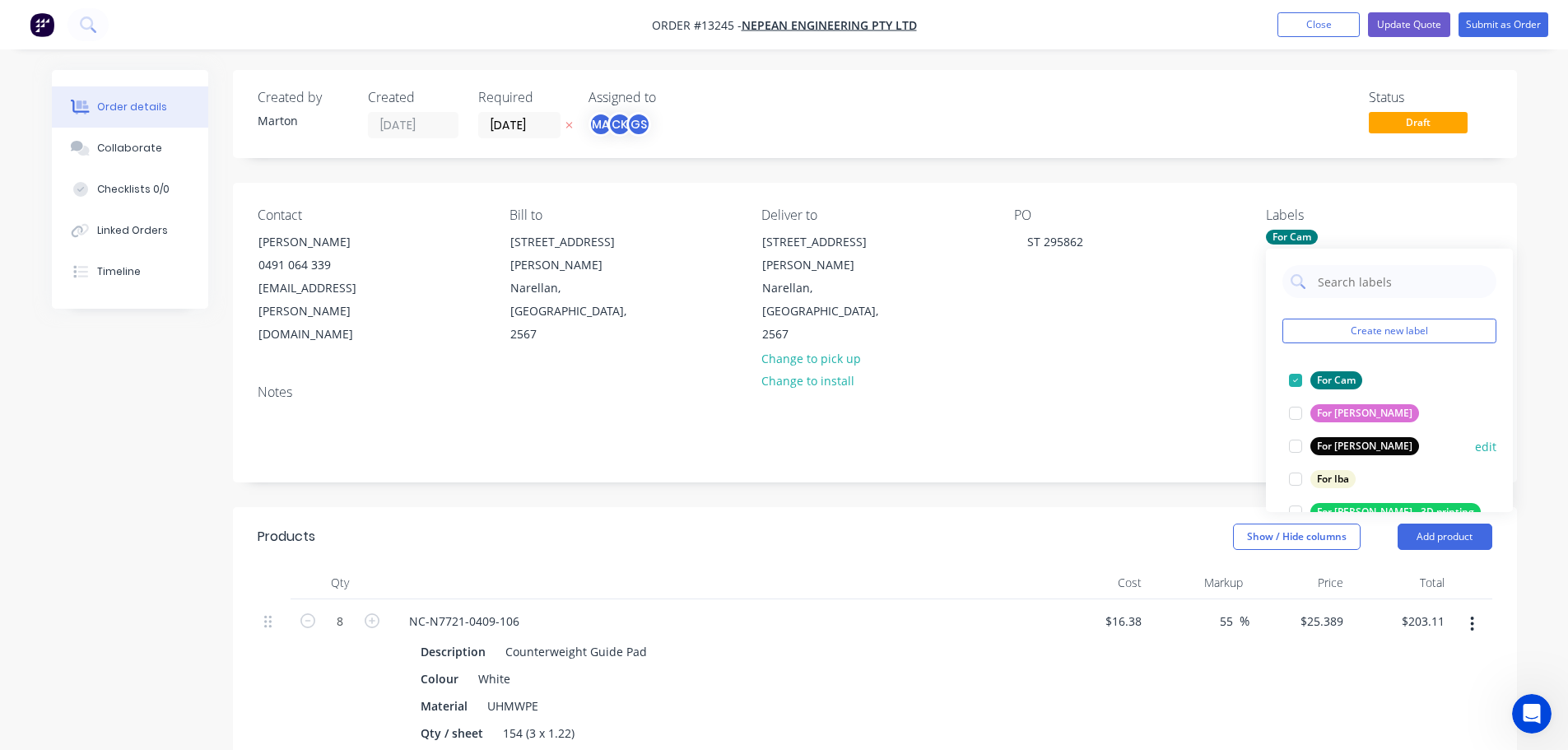
click at [1302, 446] on div at bounding box center [1295, 447] width 33 height 33
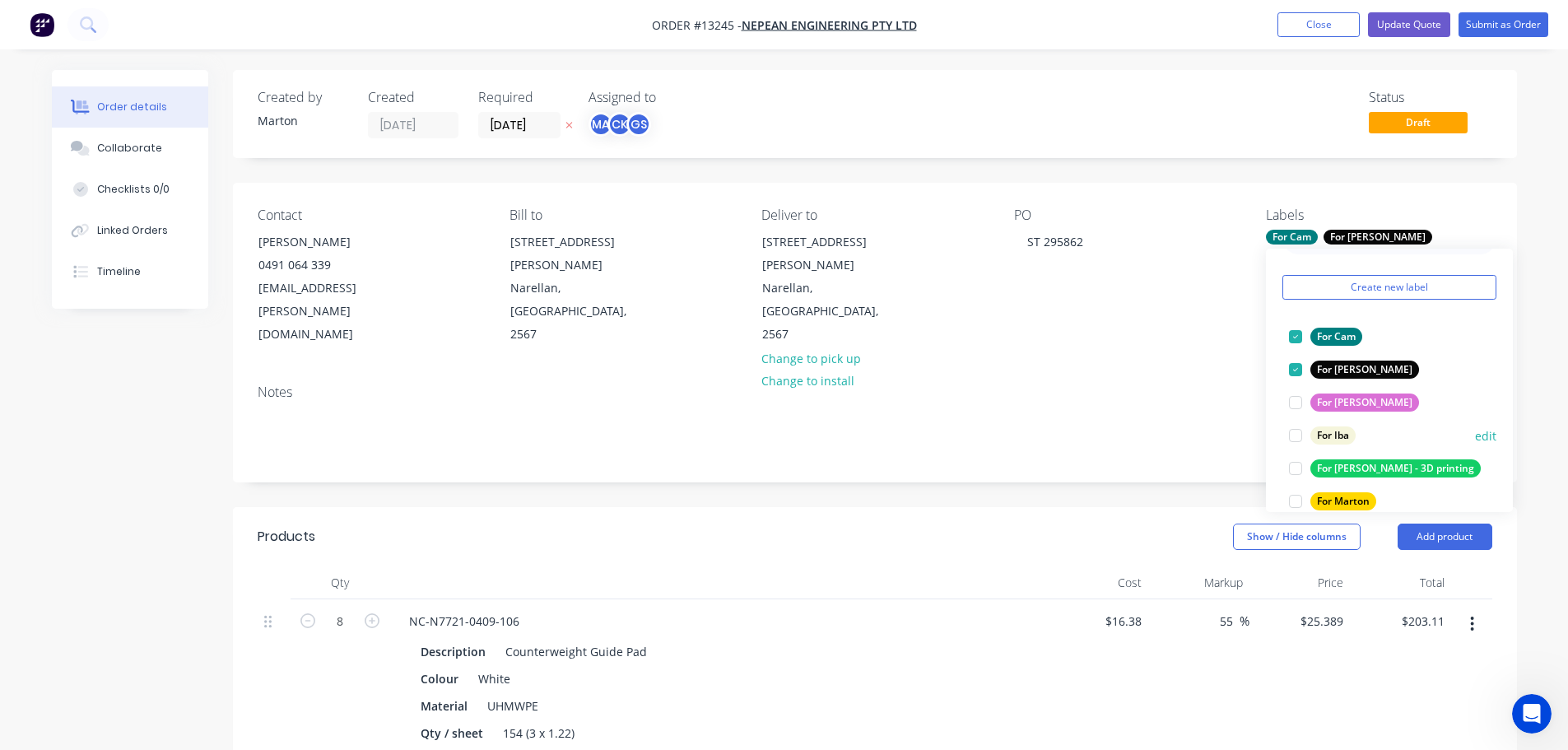
scroll to position [165, 0]
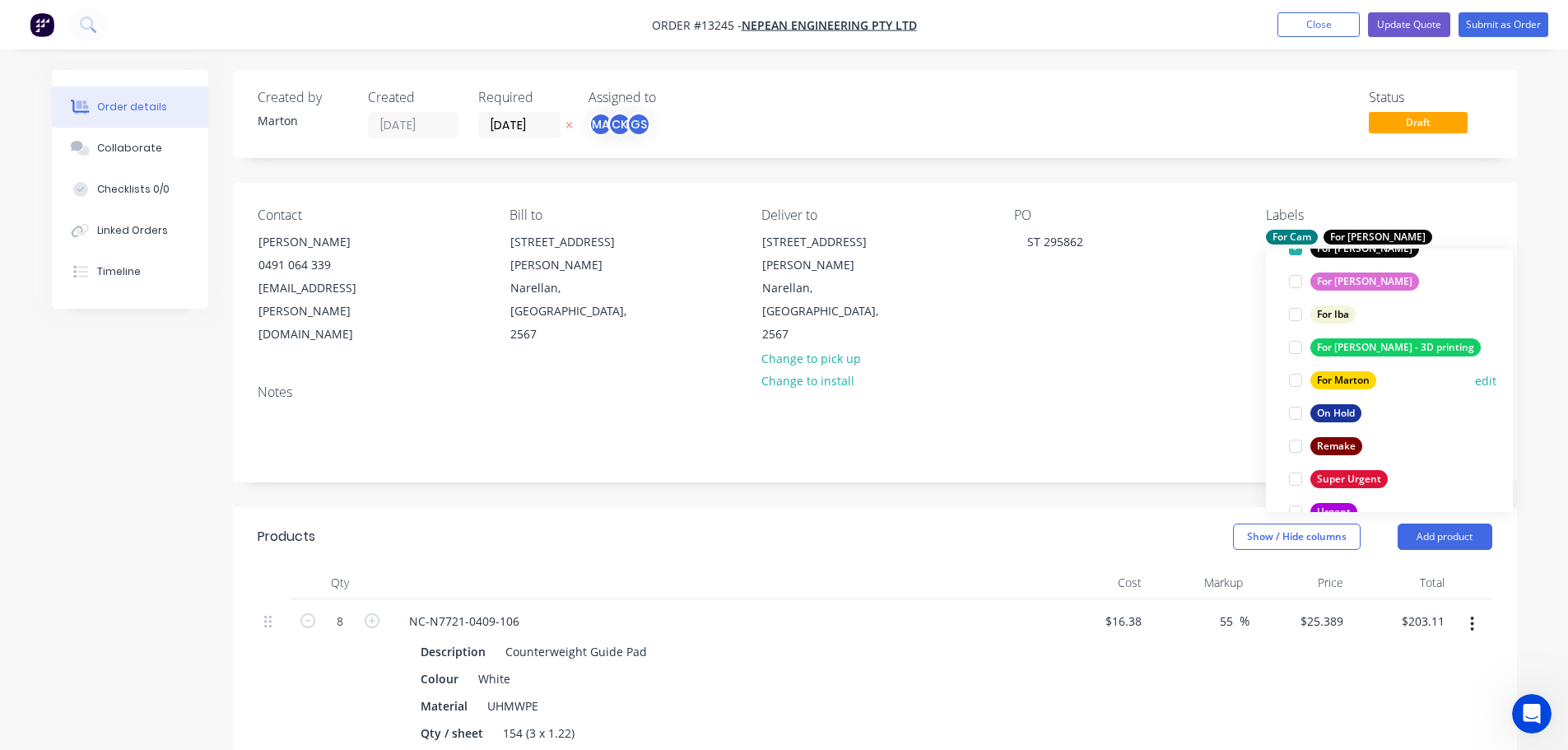
click at [1303, 376] on div at bounding box center [1295, 381] width 33 height 33
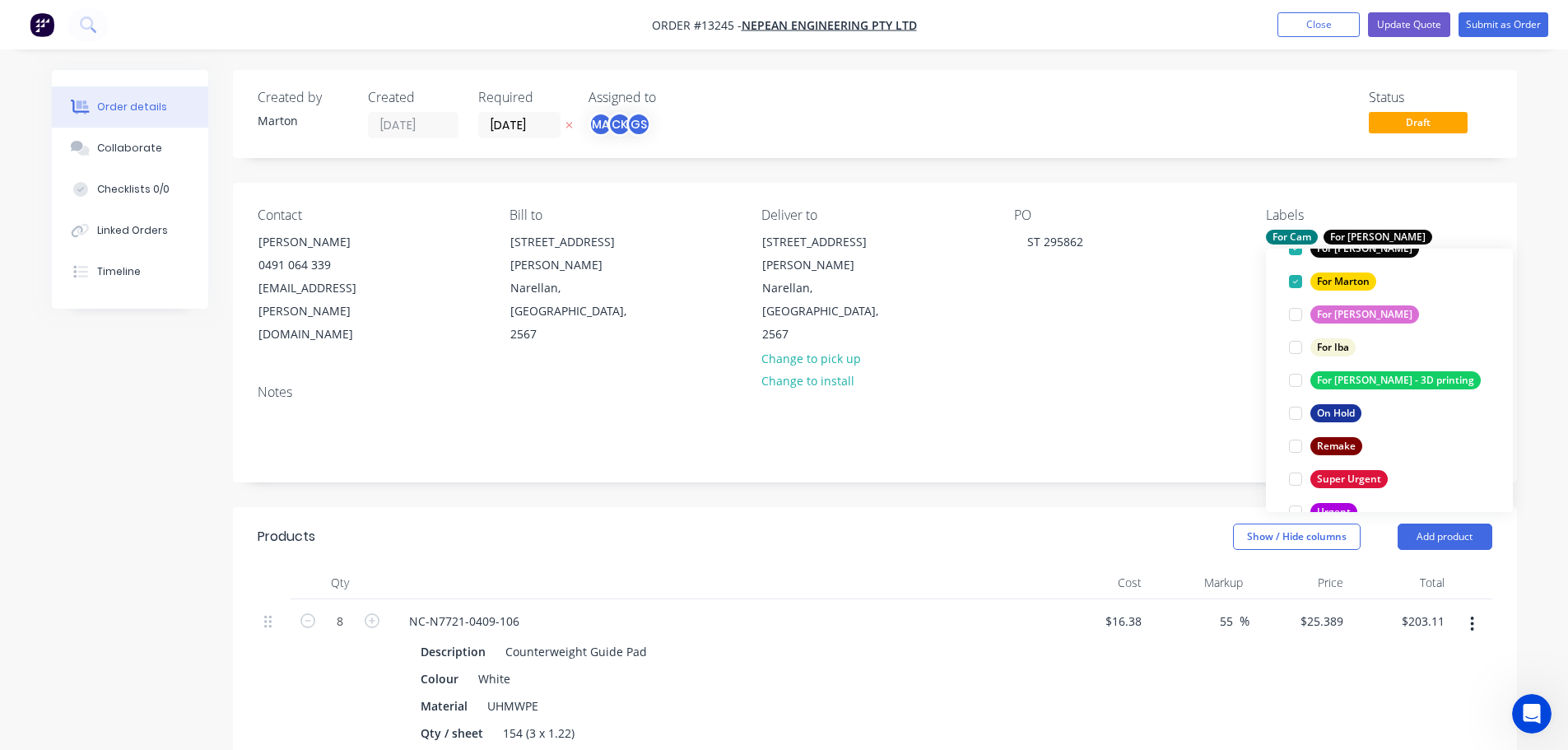
click at [1040, 507] on header "Products Show / Hide columns Add product" at bounding box center [875, 536] width 1284 height 59
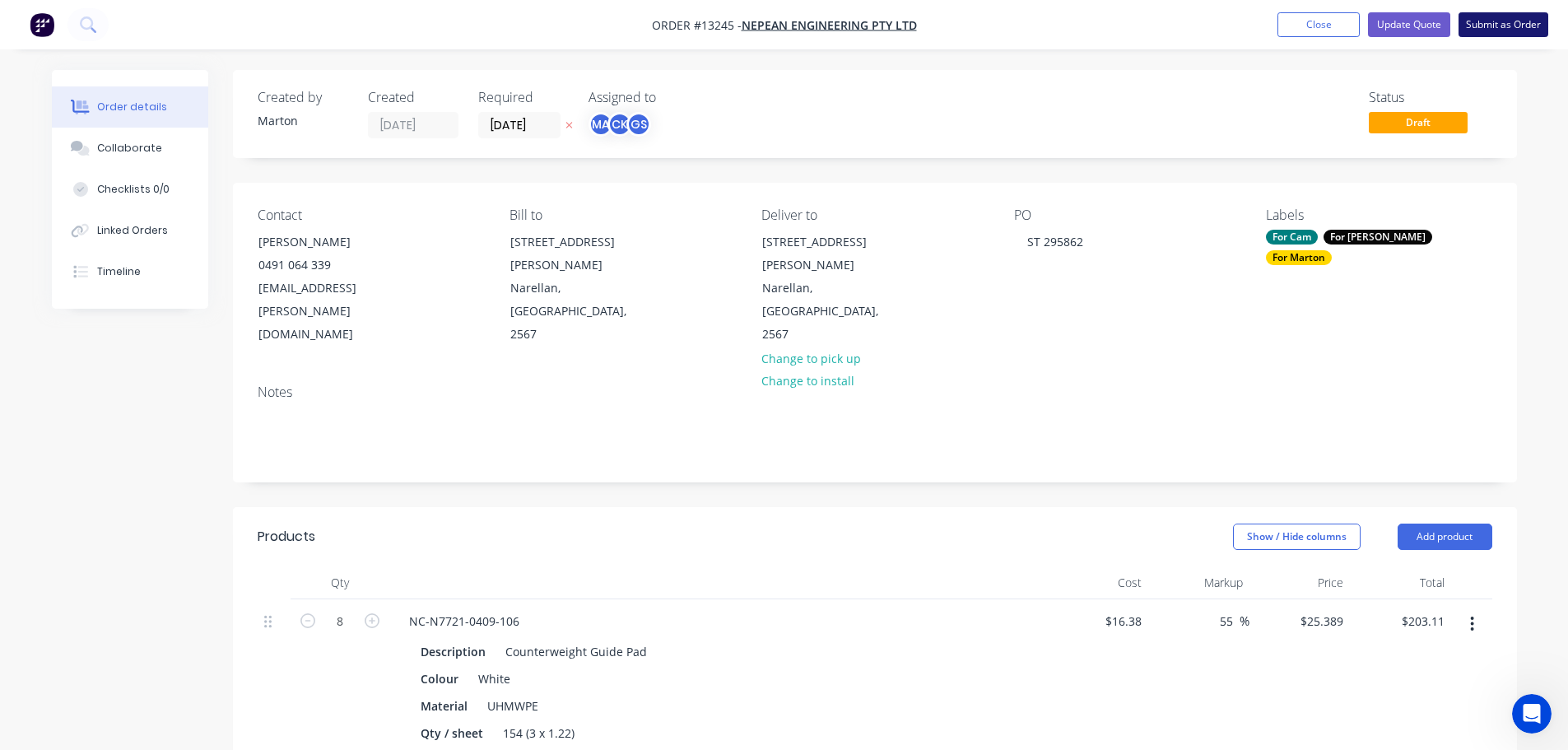
click at [1470, 28] on button "Submit as Order" at bounding box center [1503, 24] width 89 height 24
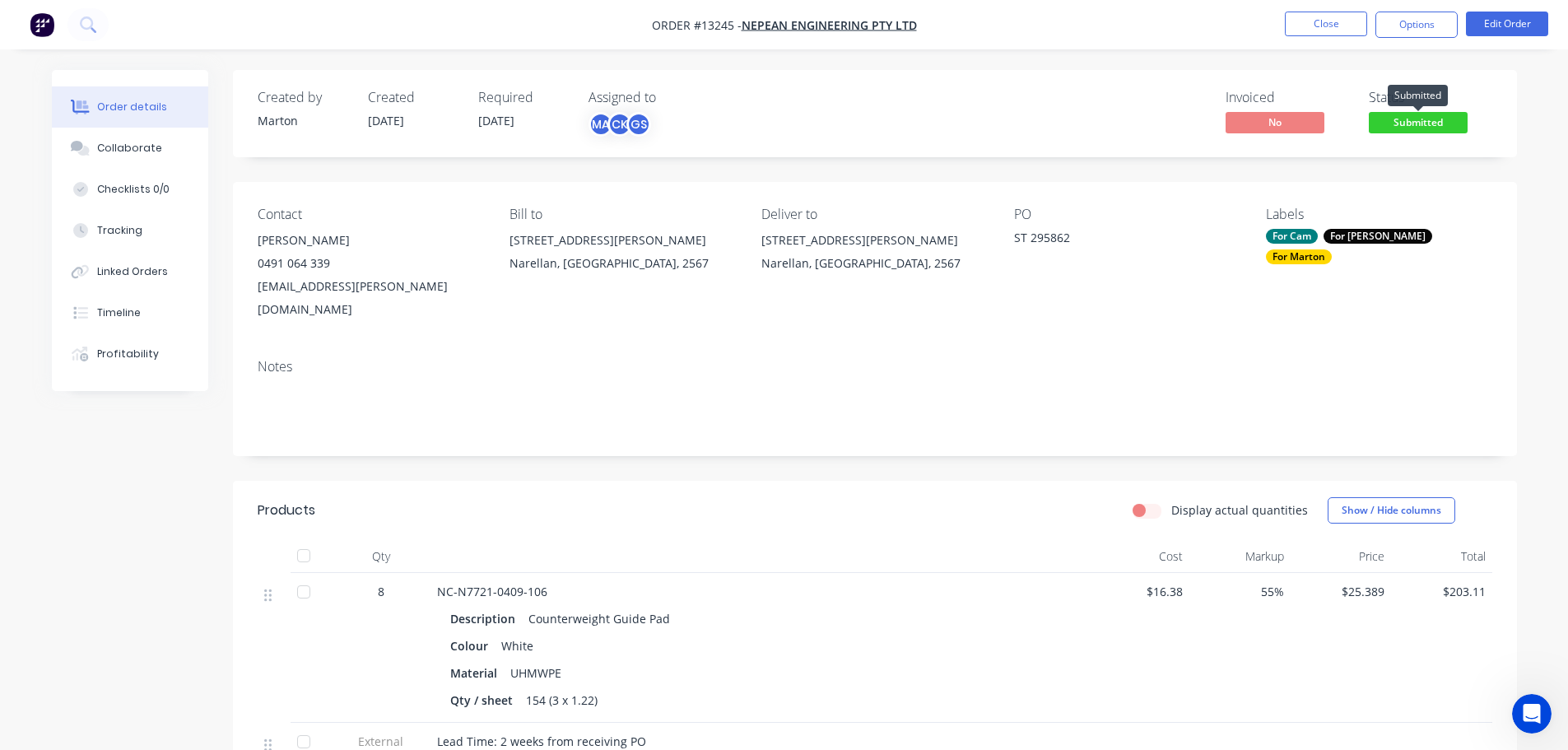
click at [1402, 120] on span "Submitted" at bounding box center [1418, 121] width 99 height 20
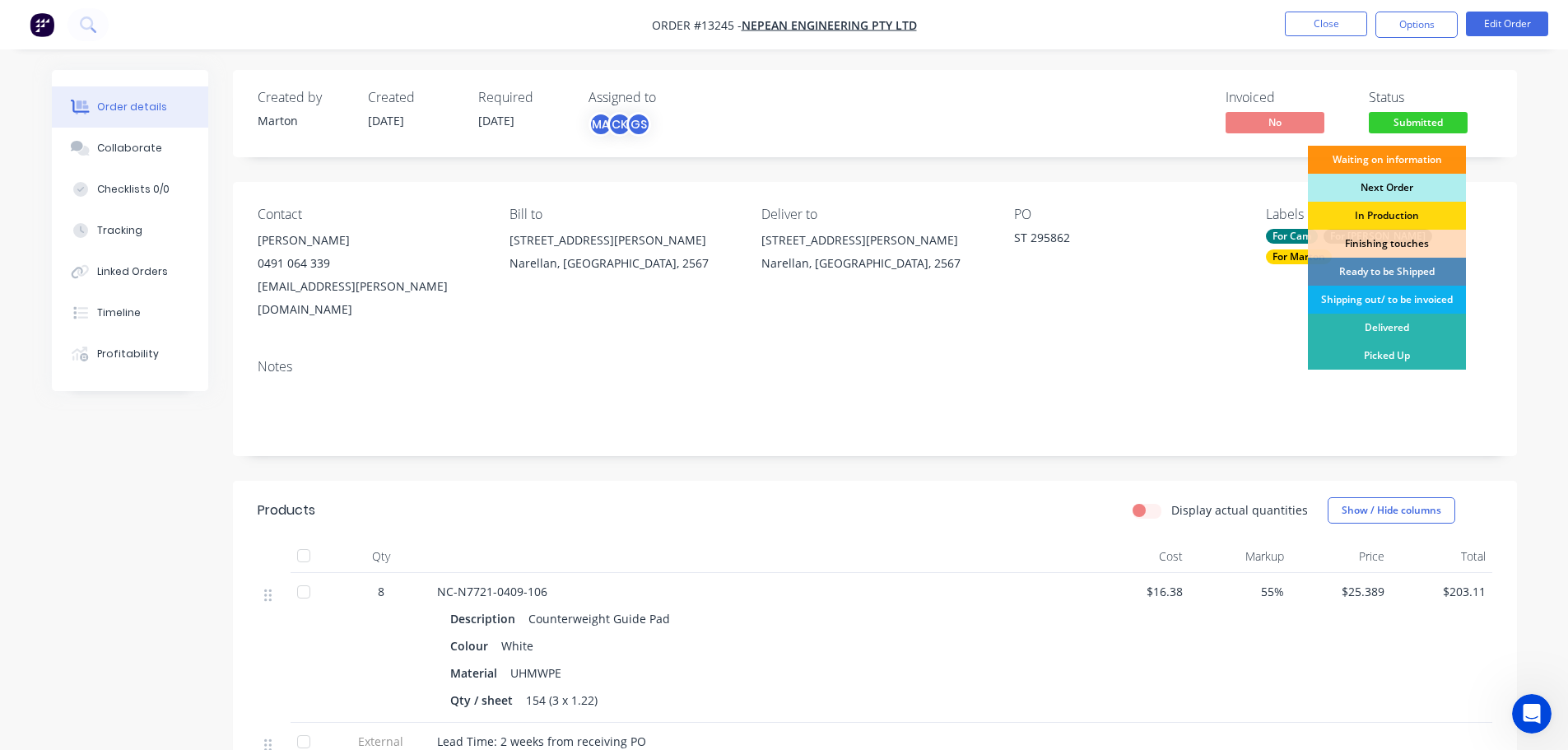
click at [1396, 188] on div "Next Order" at bounding box center [1386, 188] width 158 height 28
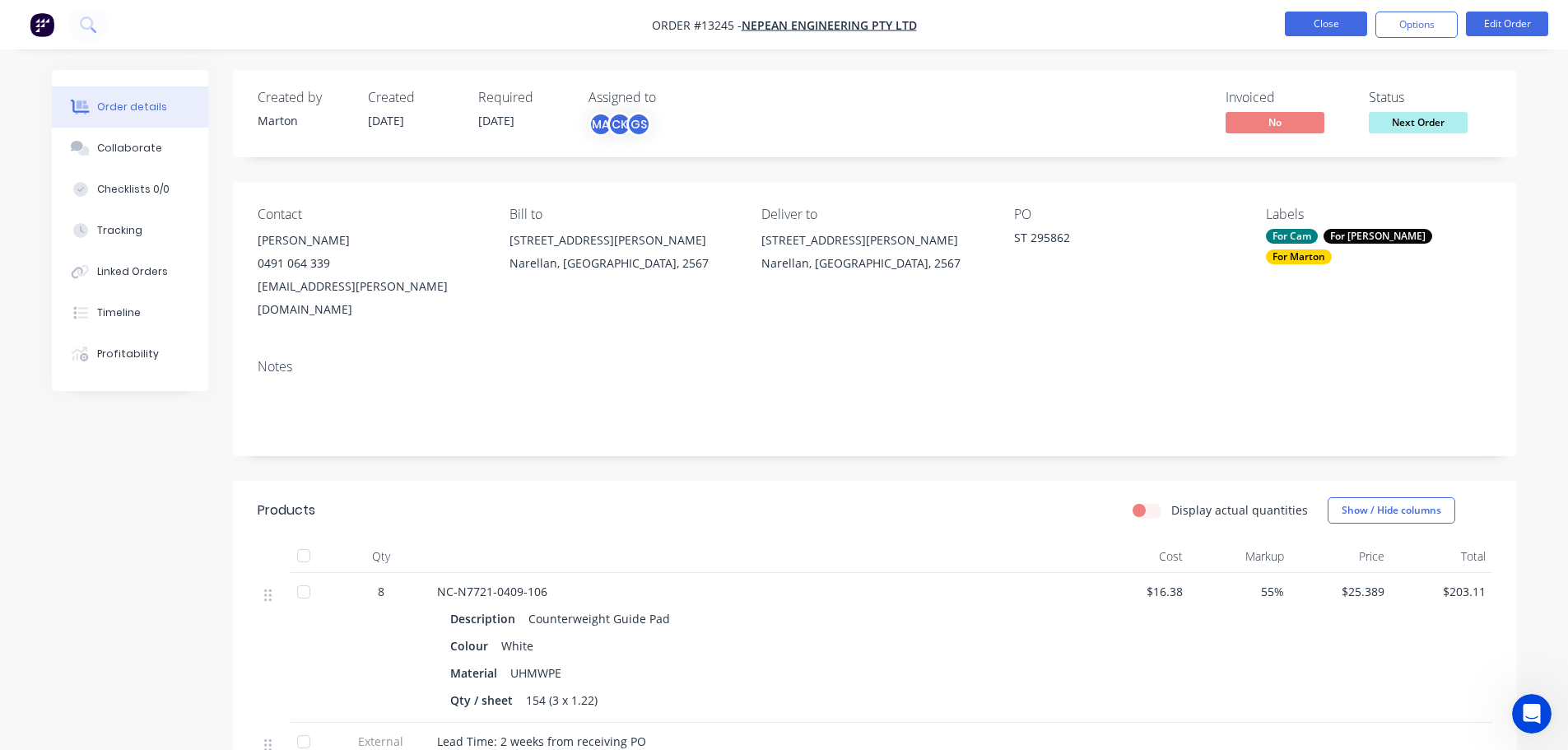
click at [1311, 8] on nav "Order #13245 - Nepean Engineering Pty Ltd Close Options Edit Order" at bounding box center [784, 24] width 1568 height 50
drag, startPoint x: 1282, startPoint y: 48, endPoint x: 1300, endPoint y: 35, distance: 22.2
click at [1284, 46] on nav "Order #13245 - Nepean Engineering Pty Ltd Close Options Edit Order" at bounding box center [784, 24] width 1568 height 50
click at [1299, 35] on button "Close" at bounding box center [1325, 23] width 83 height 24
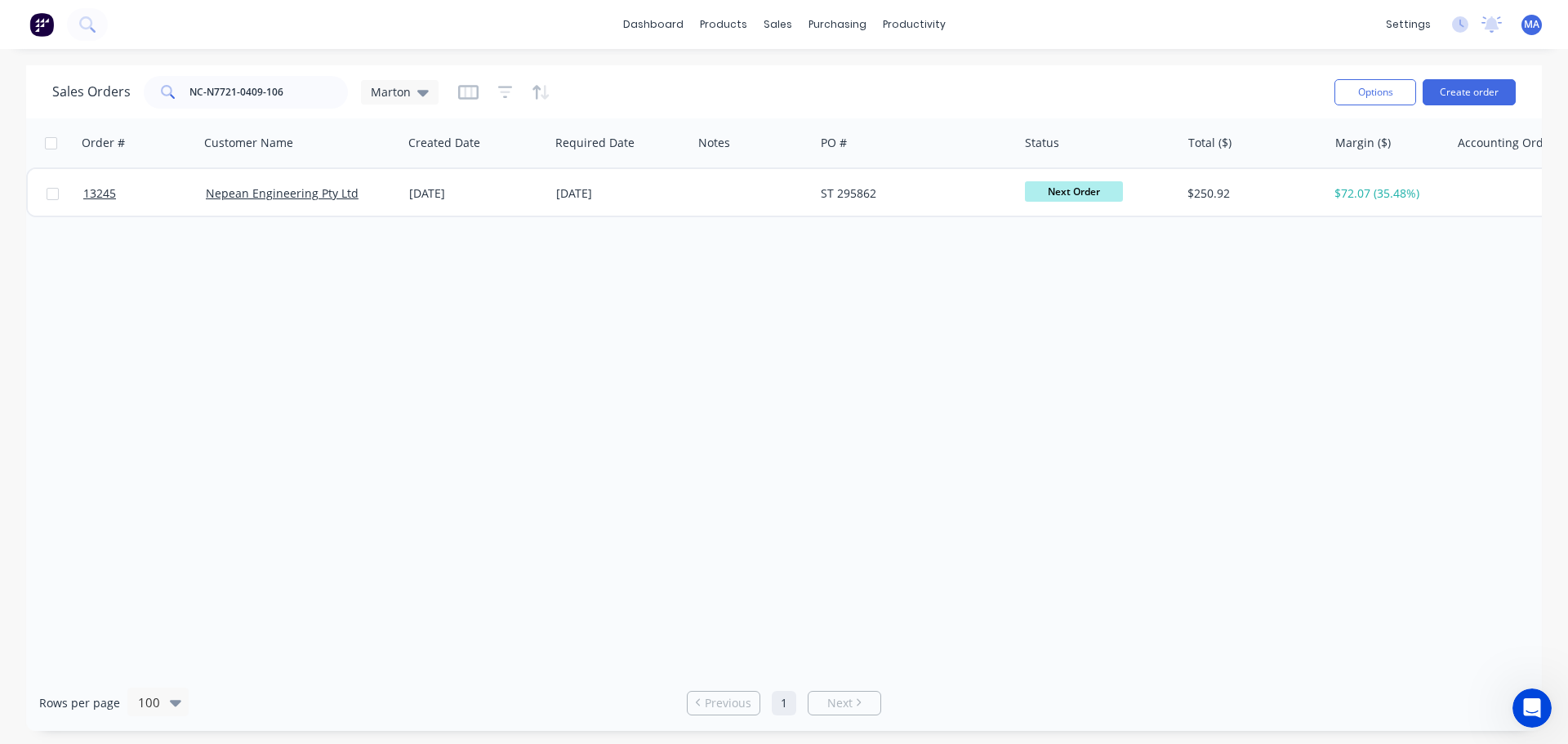
click at [652, 11] on div "dashboard products sales purchasing productivity dashboard products Product Cat…" at bounding box center [784, 24] width 1568 height 49
click at [651, 30] on link "dashboard" at bounding box center [653, 24] width 77 height 24
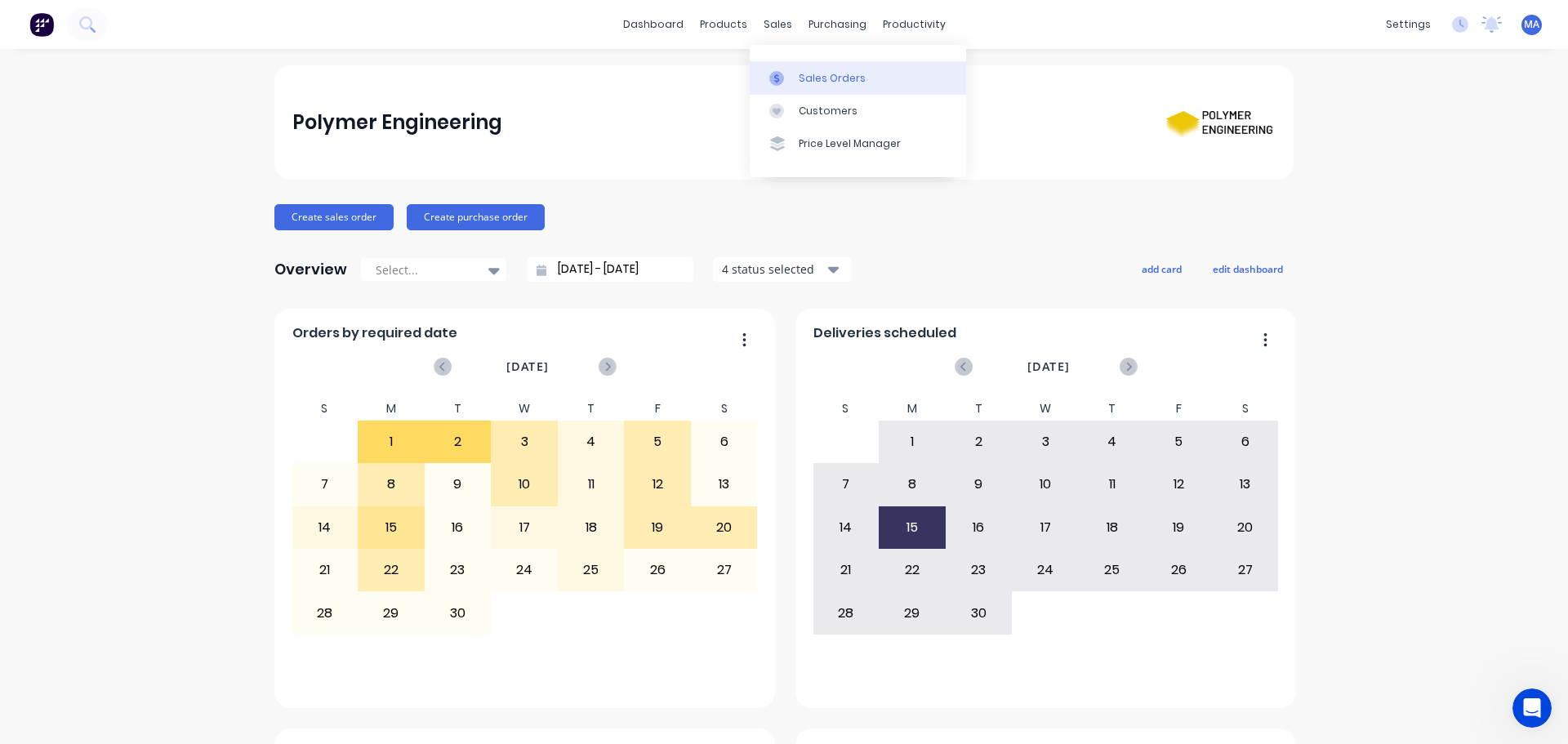
click at [802, 87] on link "Sales Orders" at bounding box center [857, 78] width 217 height 33
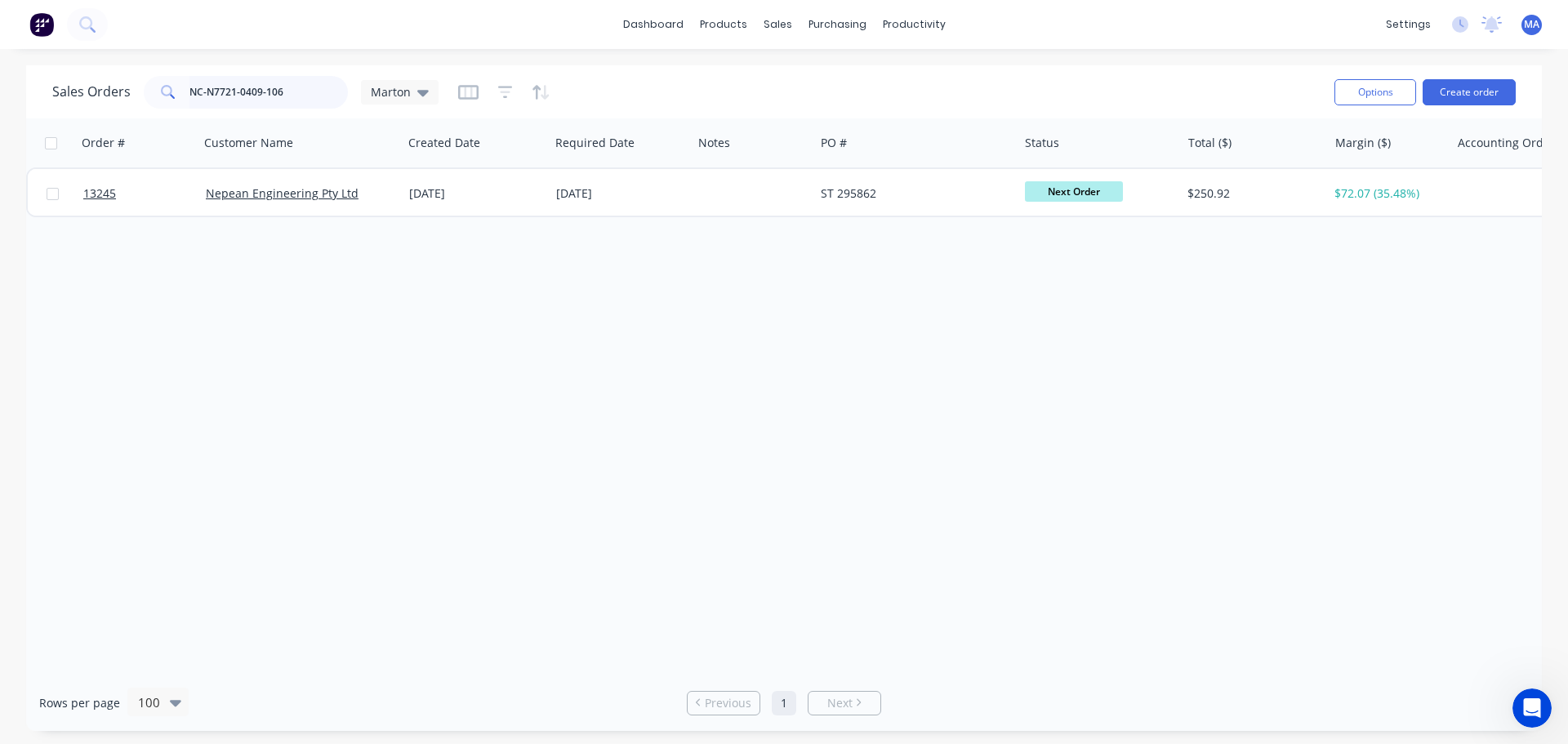
click at [292, 99] on input "NC-N7721-0409-106" at bounding box center [269, 93] width 159 height 33
type input "N"
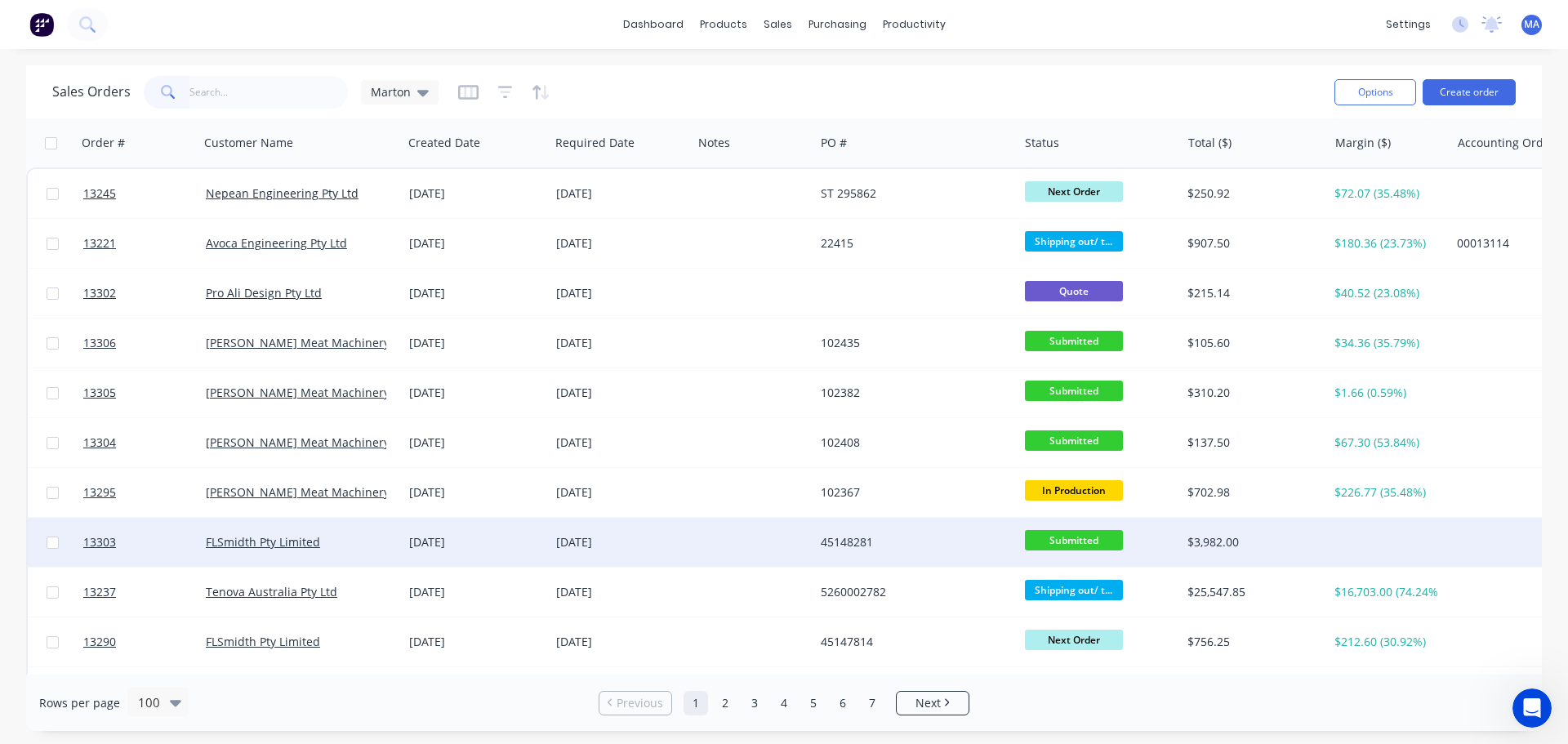
click at [434, 553] on div "[DATE]" at bounding box center [476, 542] width 147 height 49
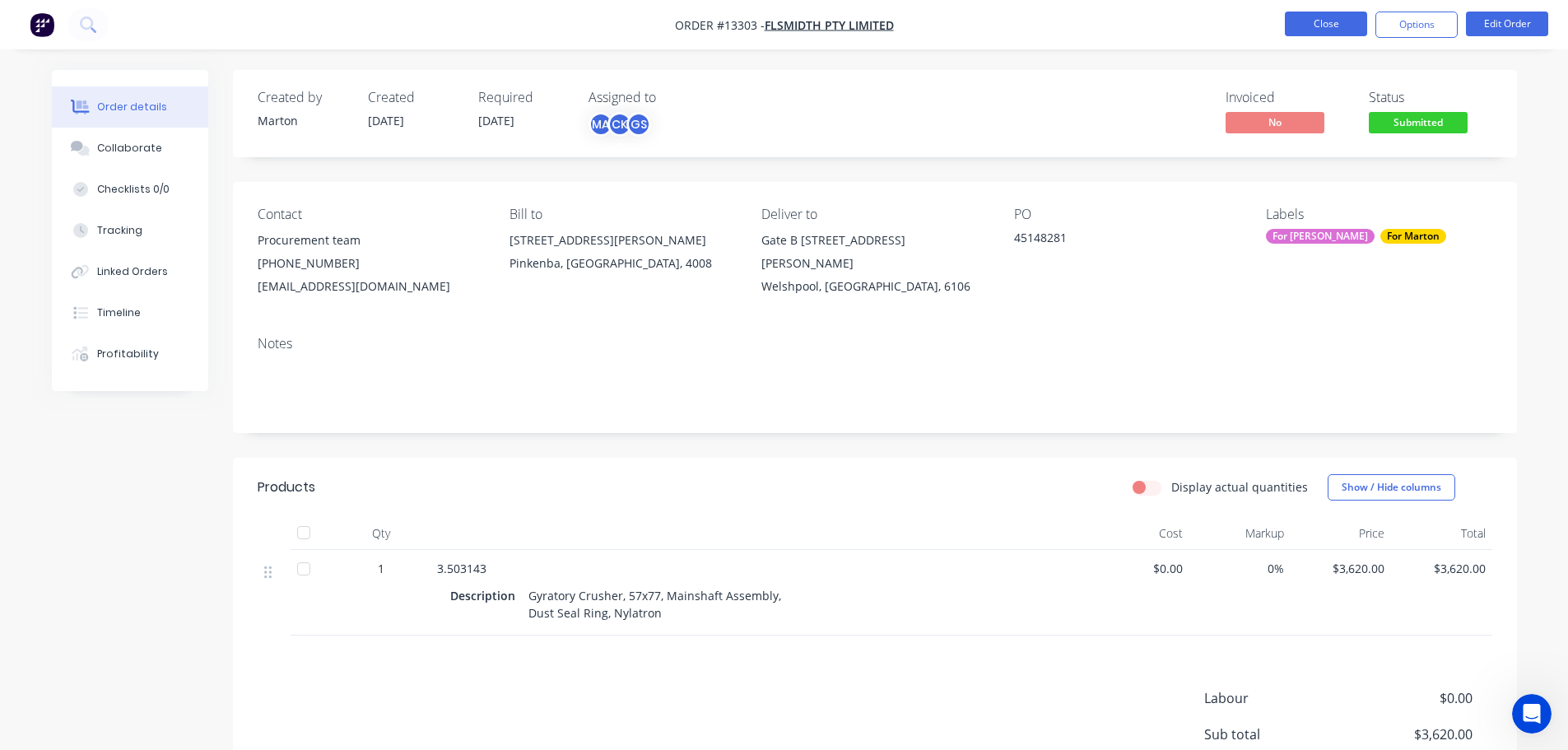
click at [1355, 17] on button "Close" at bounding box center [1325, 23] width 83 height 24
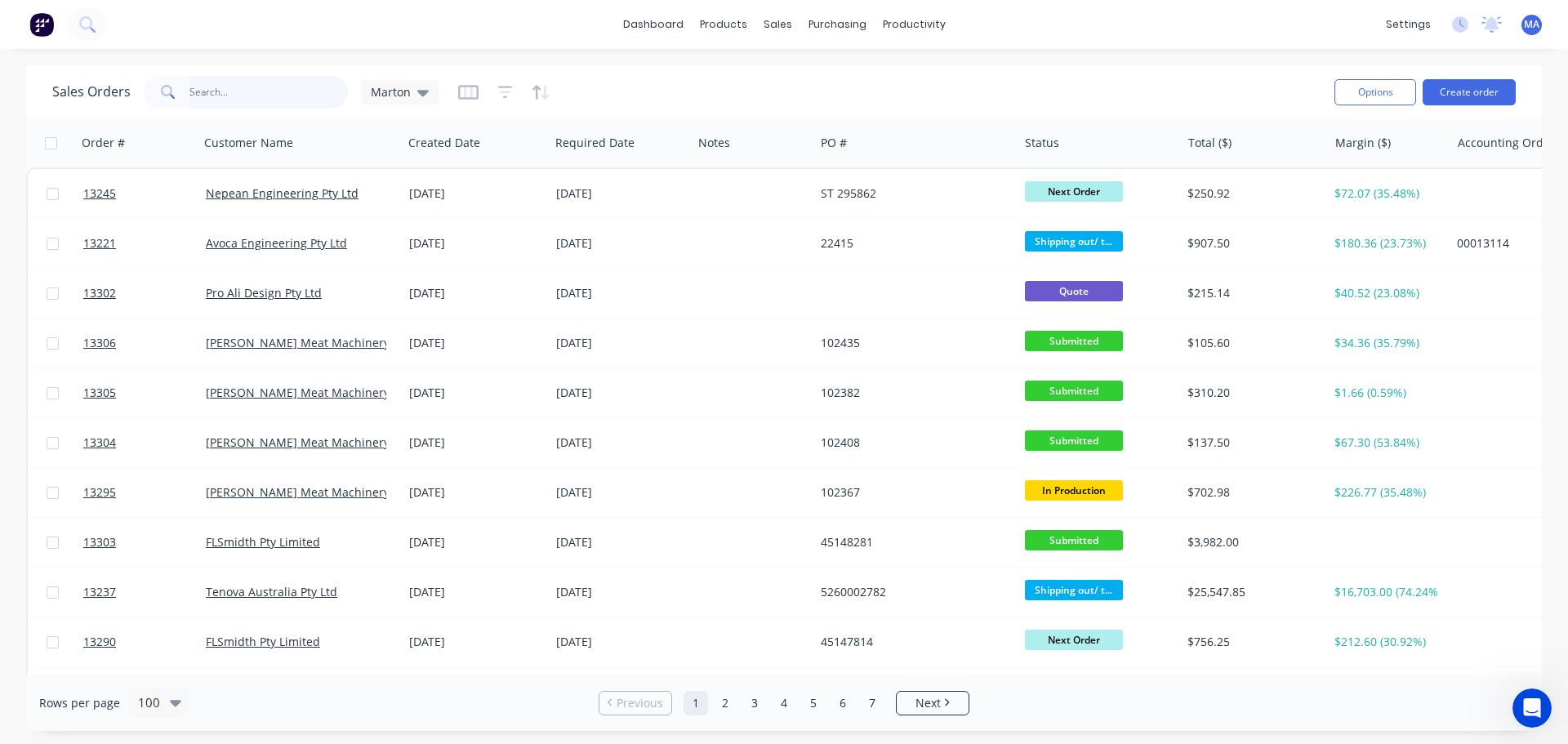
click at [264, 99] on input "text" at bounding box center [269, 93] width 159 height 33
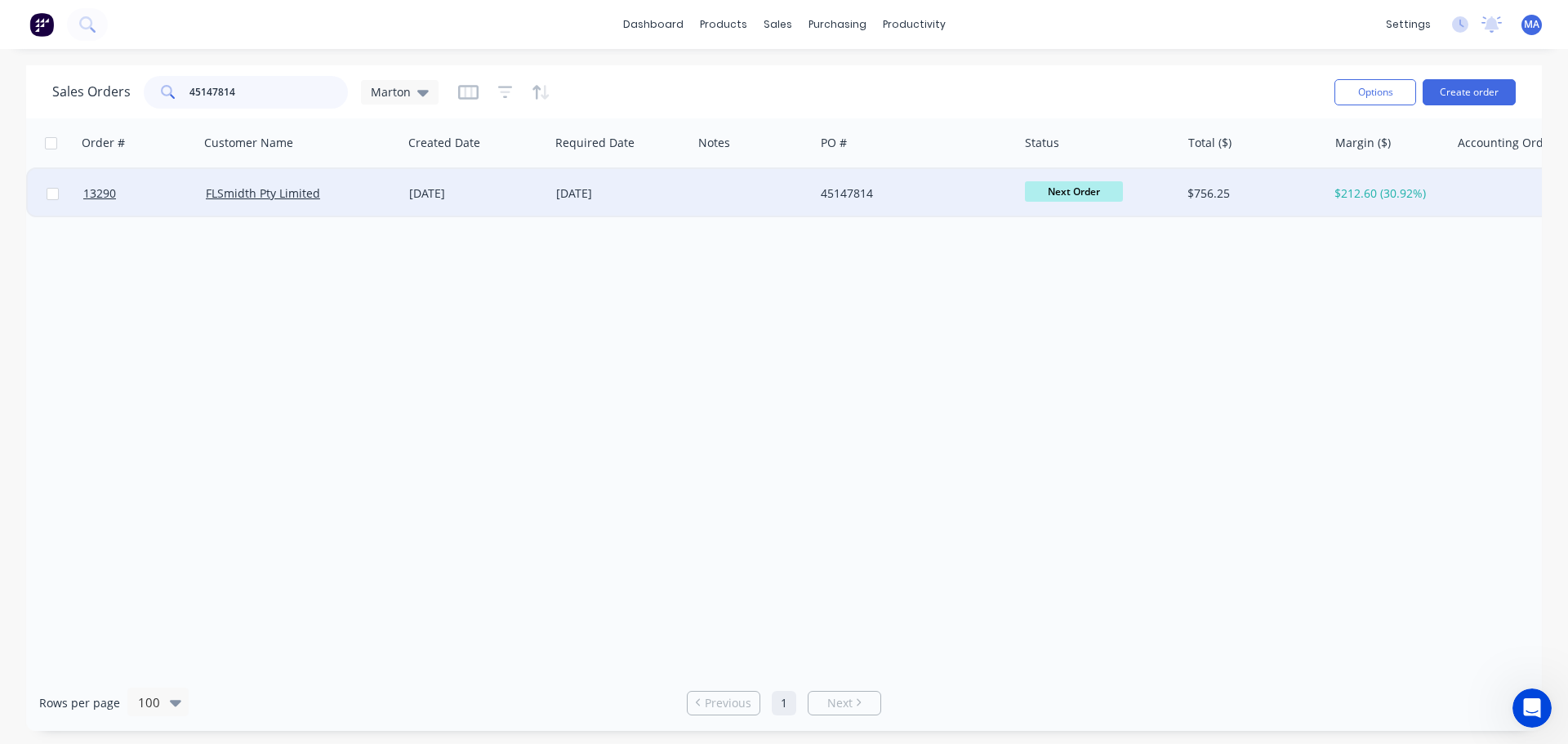
type input "45147814"
click at [590, 201] on div "[DATE]" at bounding box center [620, 193] width 130 height 16
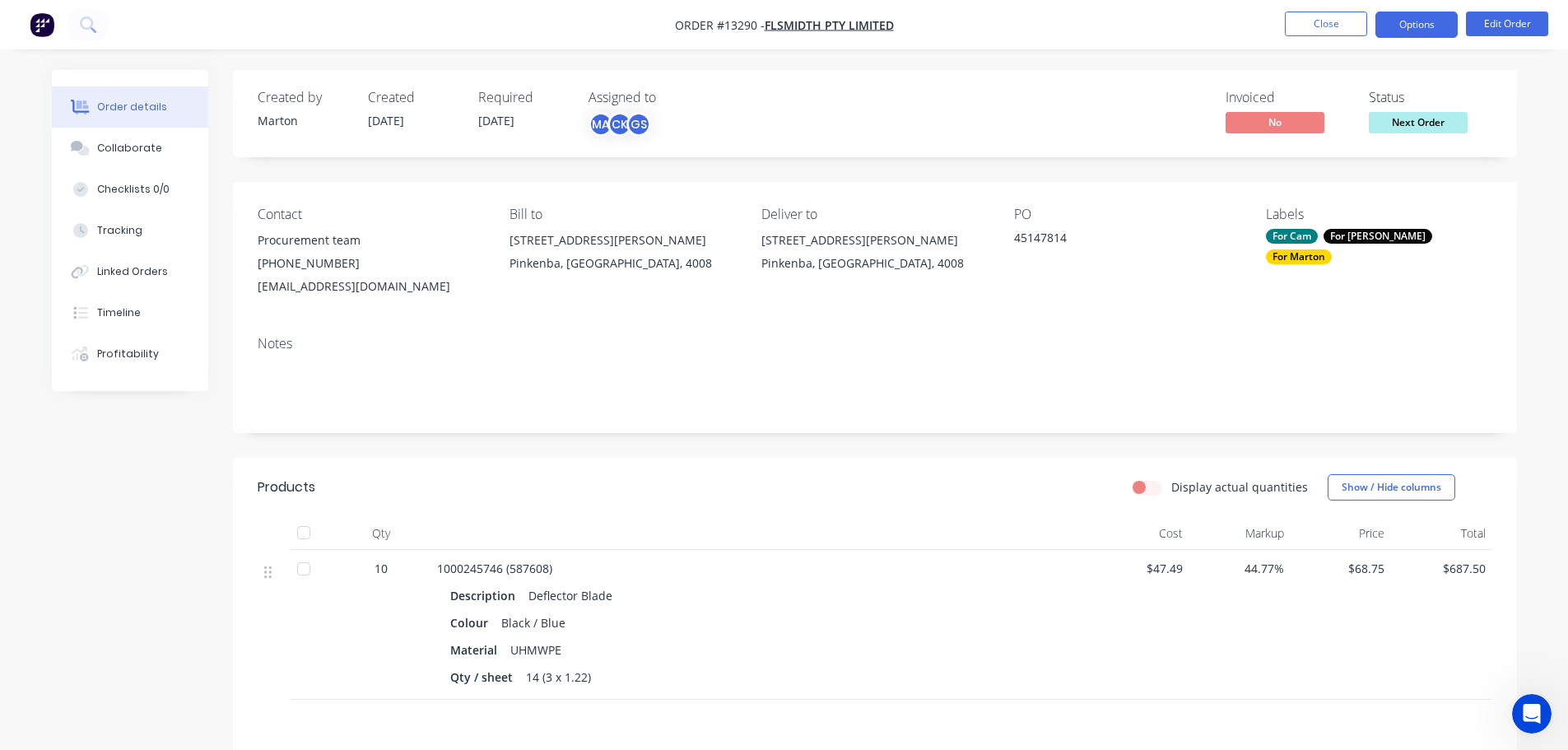
click at [1409, 20] on button "Options" at bounding box center [1417, 24] width 83 height 26
click at [1521, 93] on div "Order details Collaborate Checklists 0/0 Tracking Linked Orders Timeline Profit…" at bounding box center [784, 531] width 1498 height 923
click at [1512, 32] on button "Edit Order" at bounding box center [1507, 23] width 83 height 24
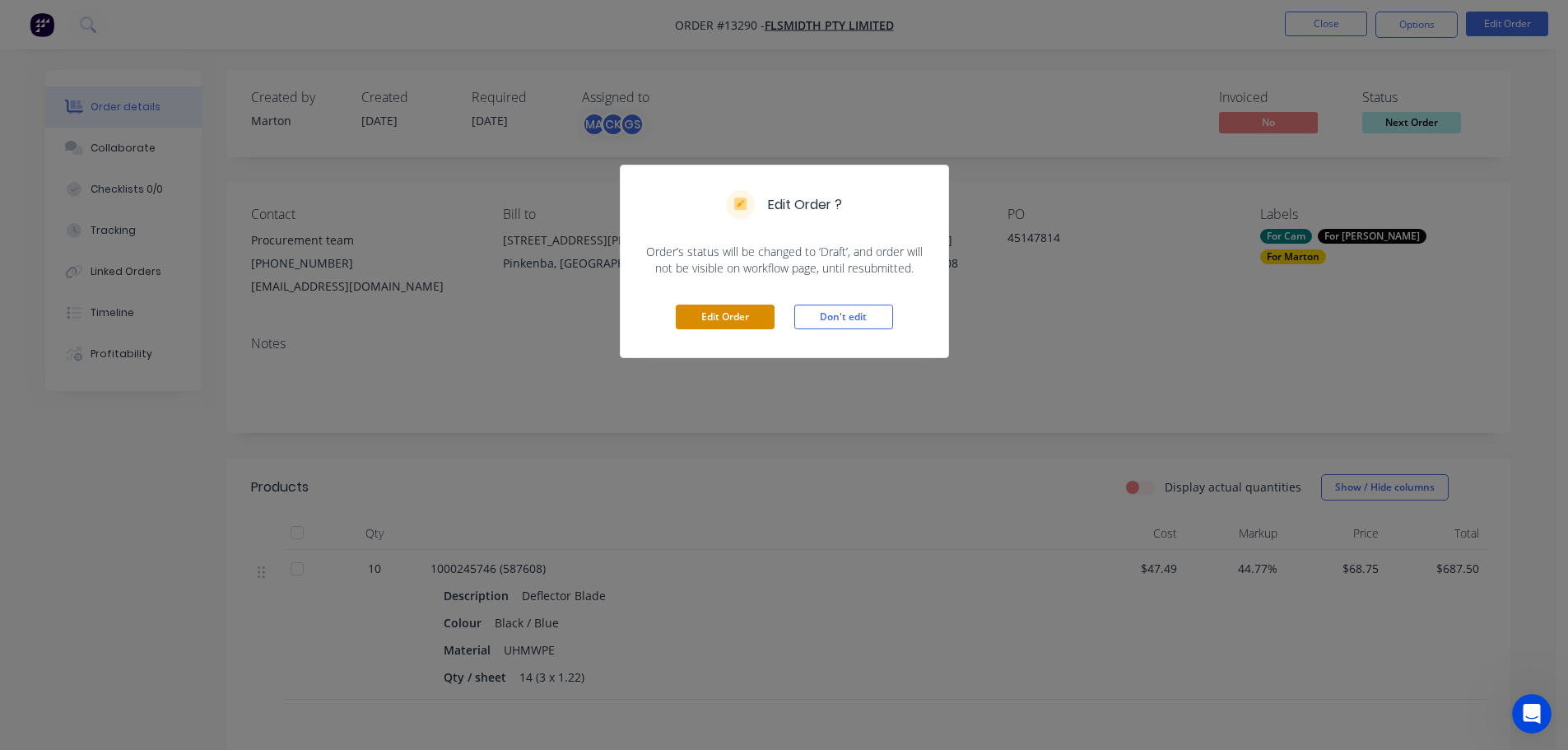
click at [760, 307] on button "Edit Order" at bounding box center [725, 317] width 99 height 24
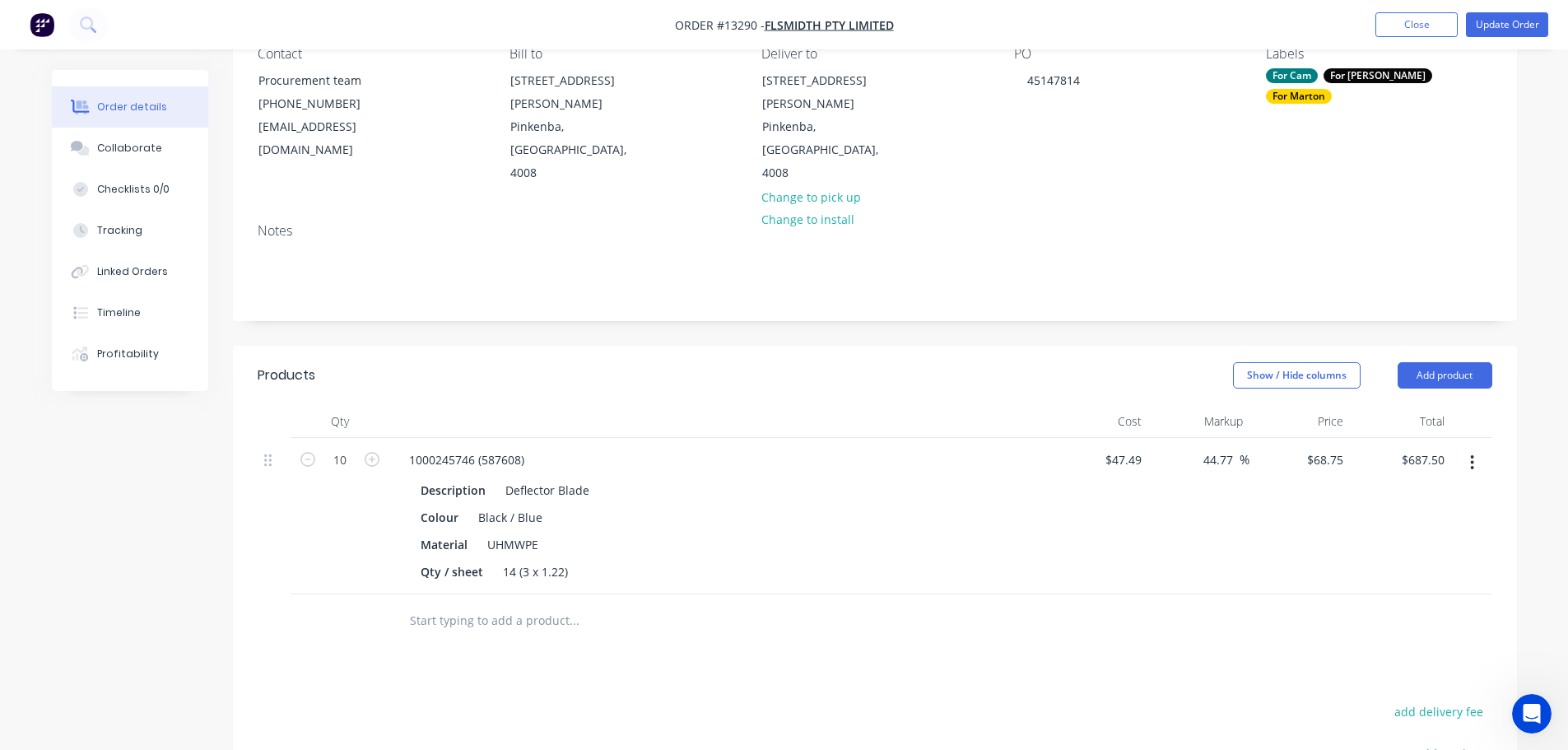
scroll to position [165, 0]
click at [1333, 445] on input "68.75" at bounding box center [1327, 457] width 45 height 24
type input "87.017"
type input "83.23"
type input "$87.017"
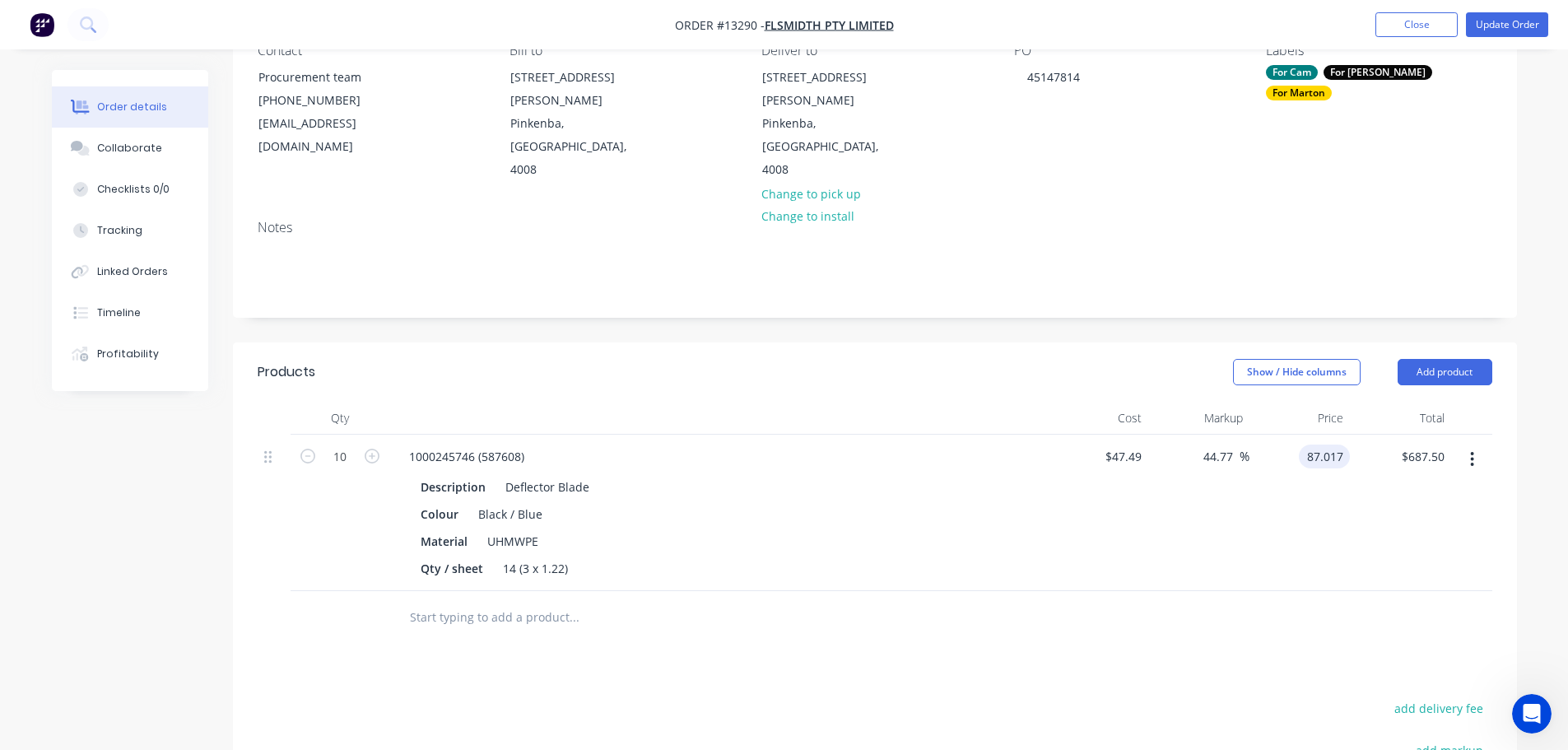
type input "$870.17"
click at [1275, 534] on div "$87.017 87.017" at bounding box center [1300, 513] width 101 height 156
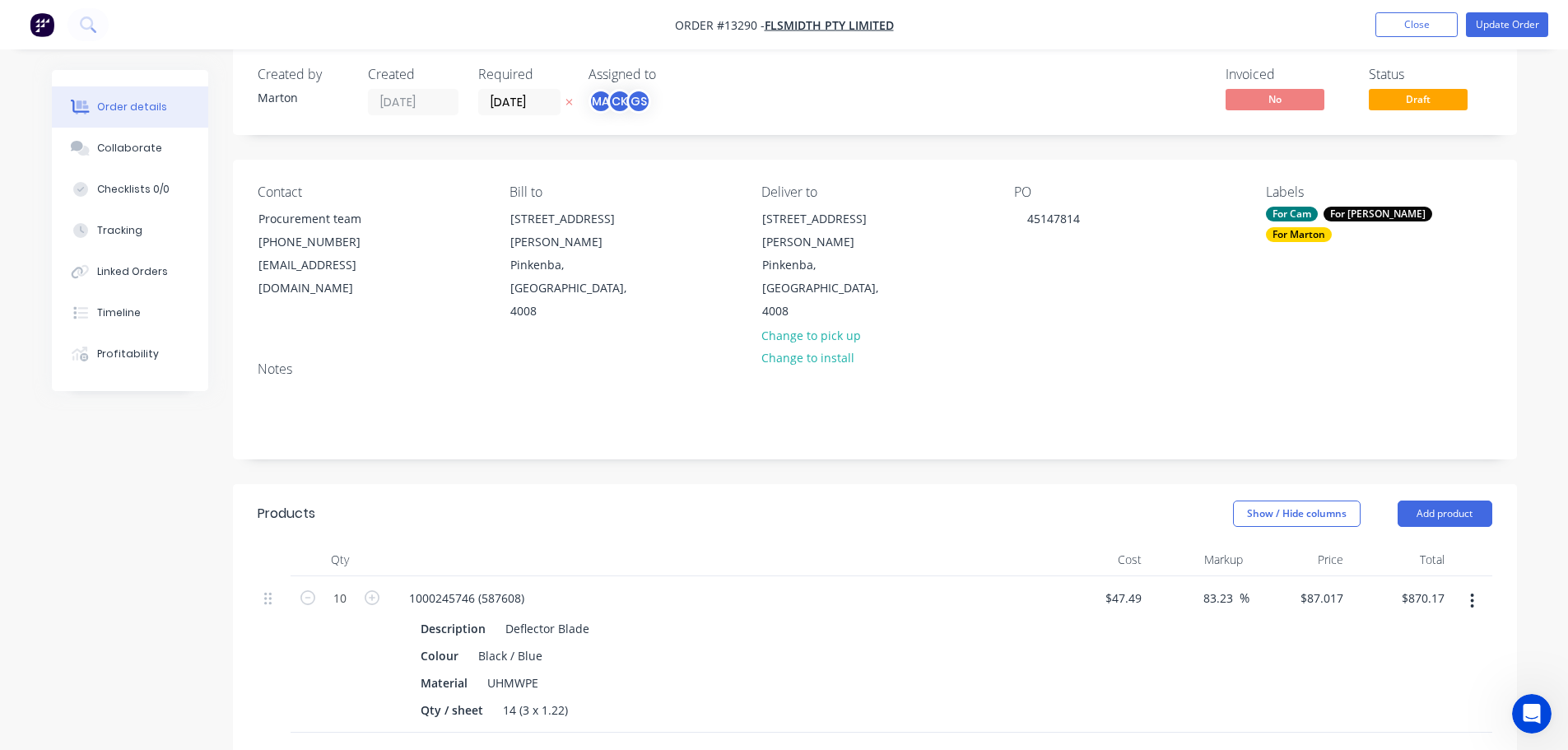
scroll to position [0, 0]
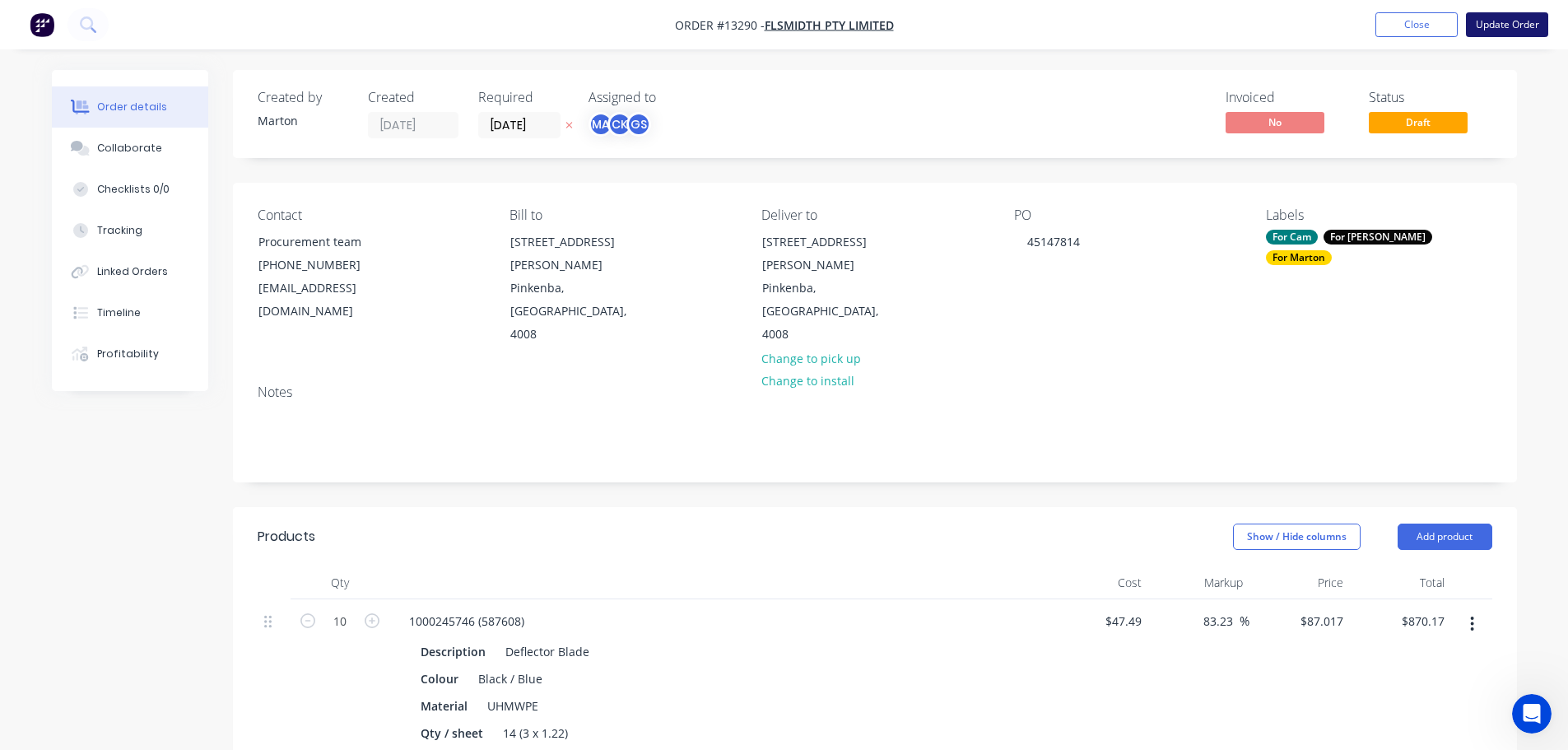
click at [1512, 18] on button "Update Order" at bounding box center [1507, 24] width 83 height 24
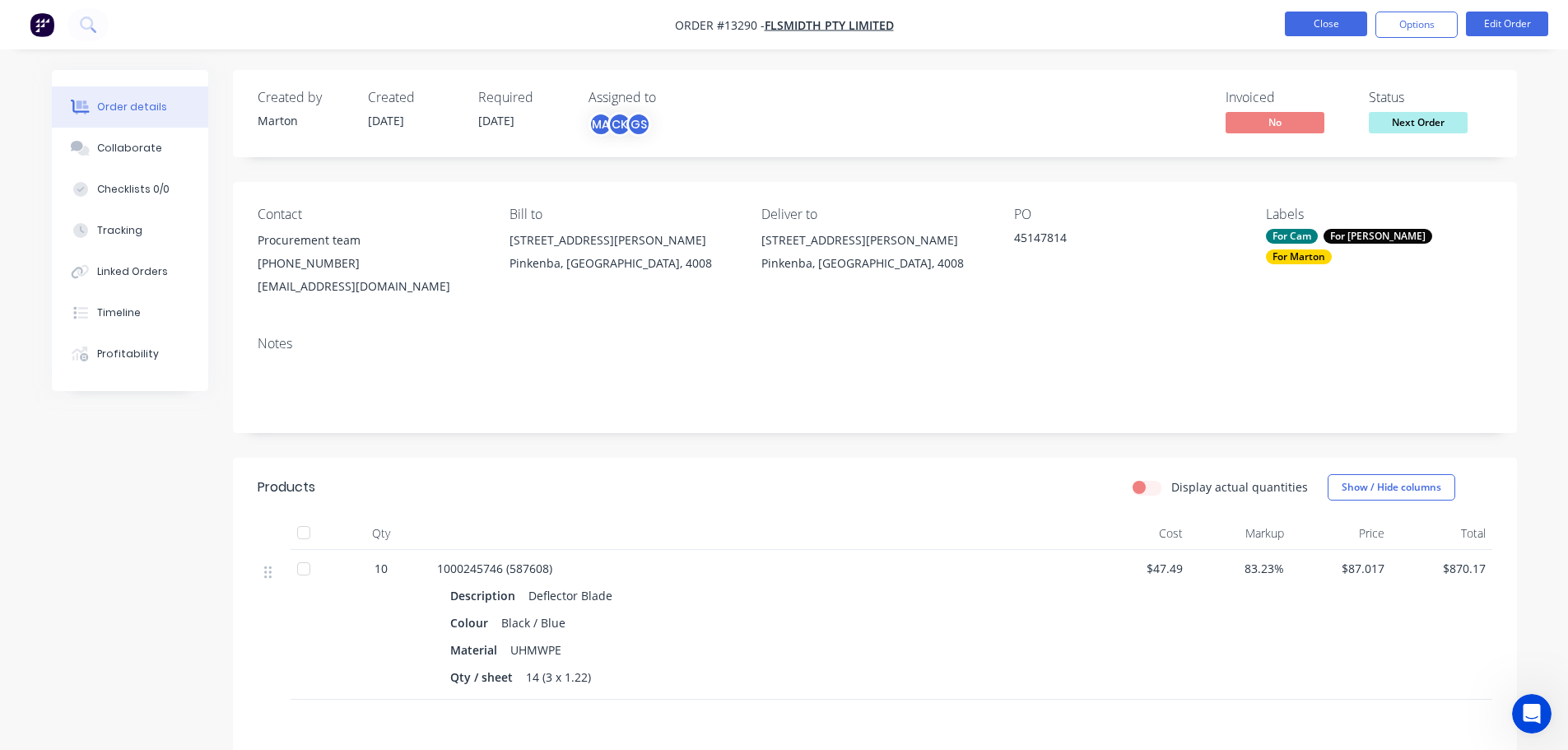
click at [1348, 26] on button "Close" at bounding box center [1325, 23] width 83 height 24
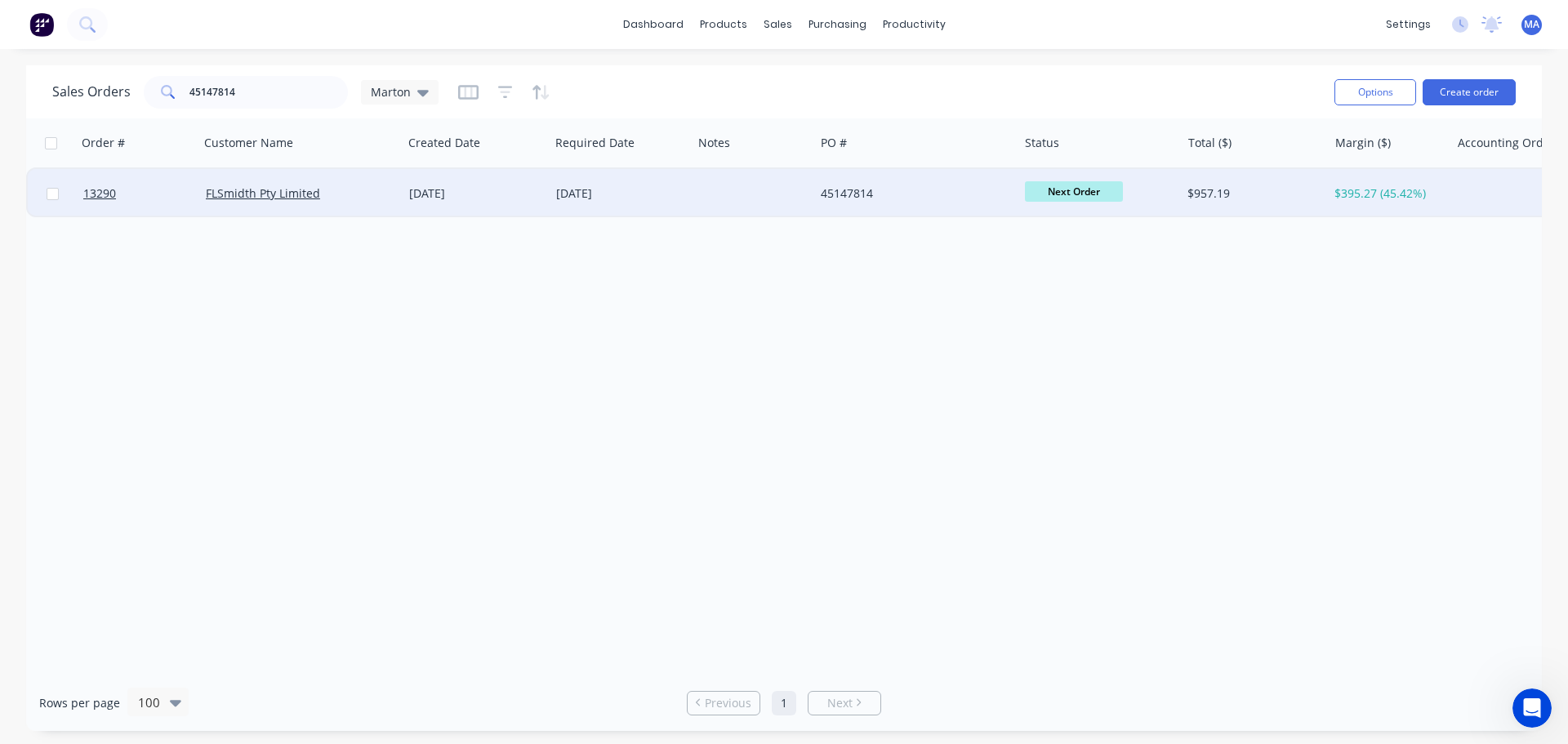
click at [430, 200] on div "[DATE]" at bounding box center [476, 193] width 134 height 16
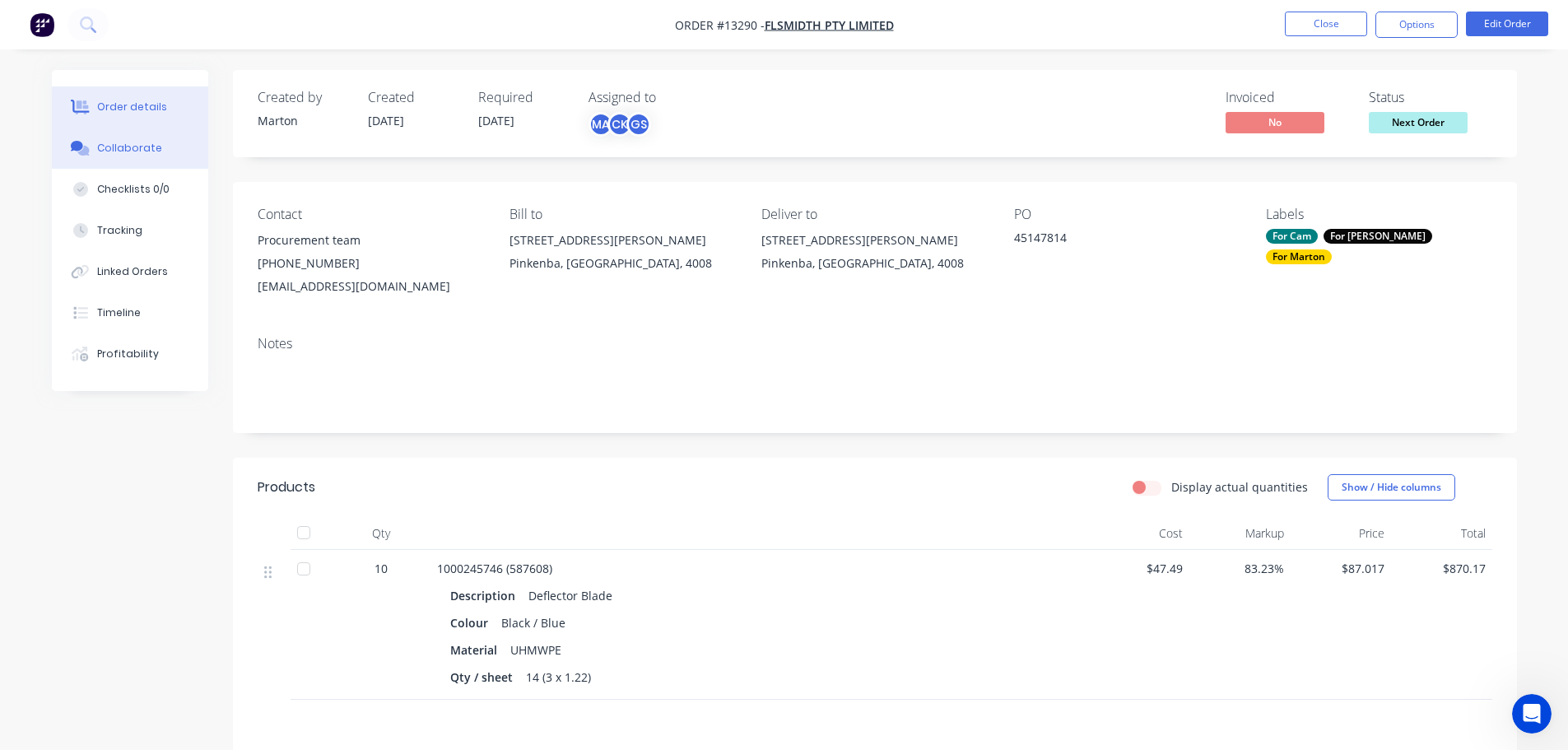
click at [149, 150] on div "Collaborate" at bounding box center [129, 148] width 65 height 15
